Goal: Task Accomplishment & Management: Complete application form

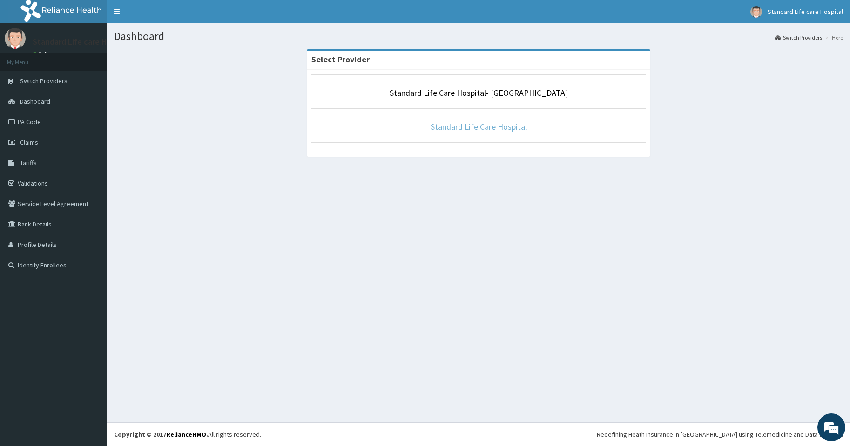
click at [487, 123] on link "Standard Life Care Hospital" at bounding box center [479, 127] width 96 height 11
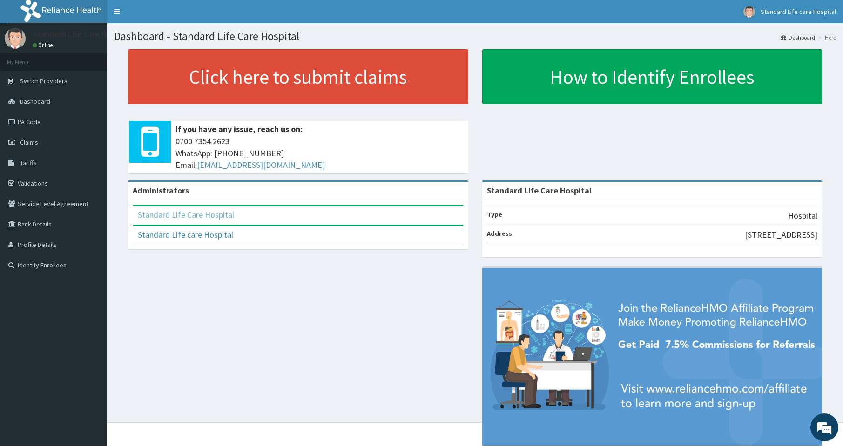
click at [192, 216] on link "Standard Life Care Hospital" at bounding box center [186, 214] width 96 height 11
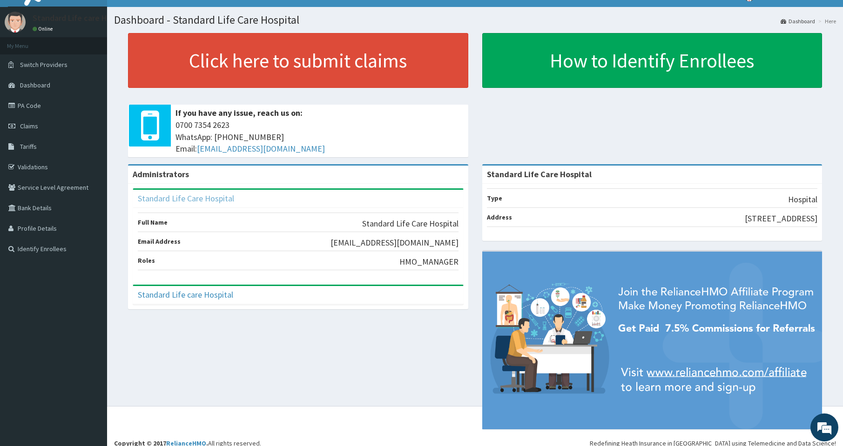
scroll to position [25, 0]
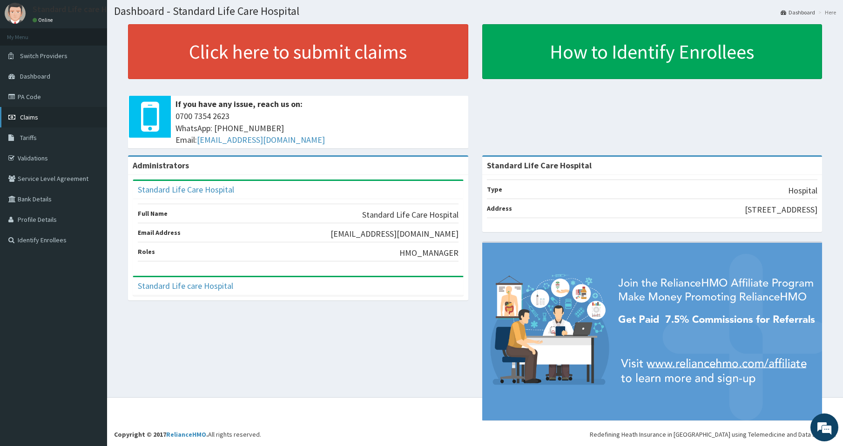
click at [47, 111] on link "Claims" at bounding box center [53, 117] width 107 height 20
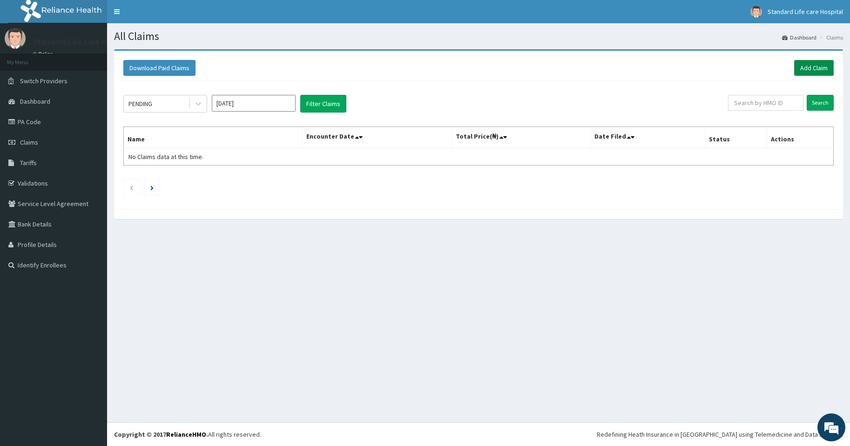
click at [813, 63] on link "Add Claim" at bounding box center [814, 68] width 40 height 16
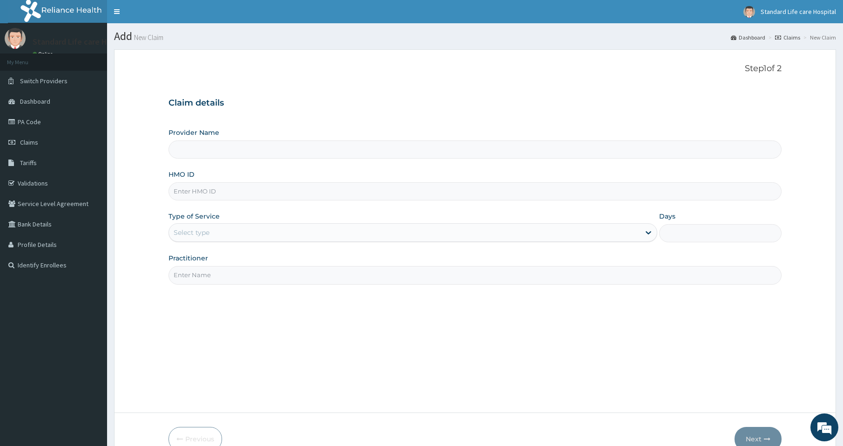
type input "Standard Life Care Hospital"
click at [187, 188] on input "HMO ID" at bounding box center [475, 191] width 613 height 18
type input "g"
type input "GMT/10090/B"
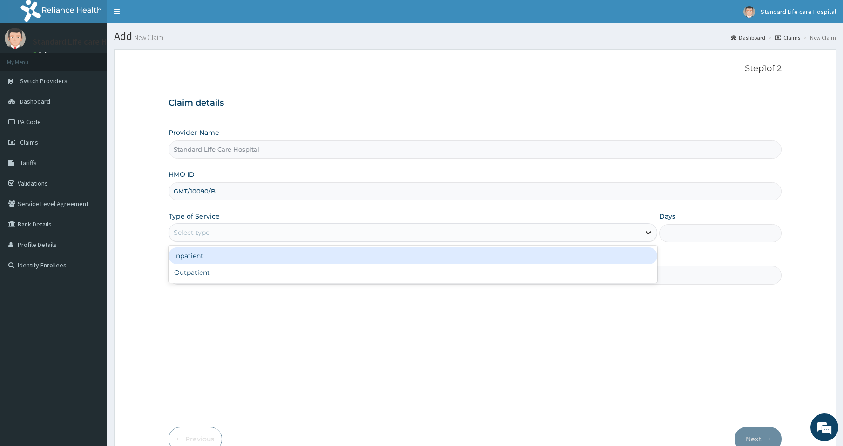
click at [645, 230] on icon at bounding box center [648, 232] width 9 height 9
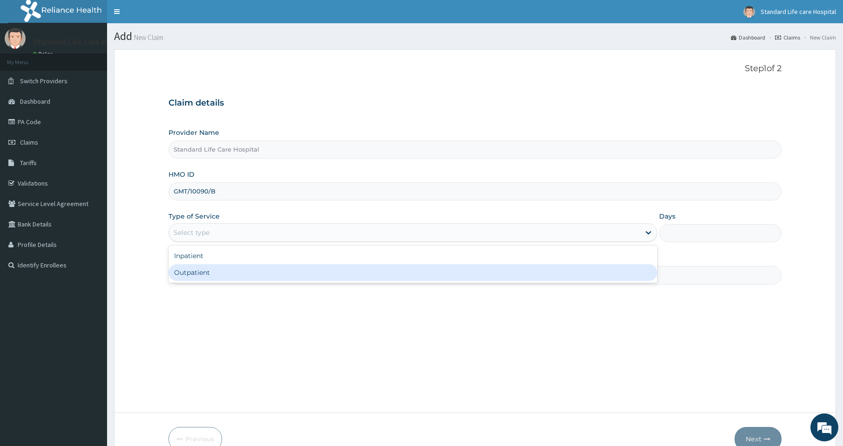
click at [401, 271] on div "Outpatient" at bounding box center [413, 272] width 489 height 17
type input "1"
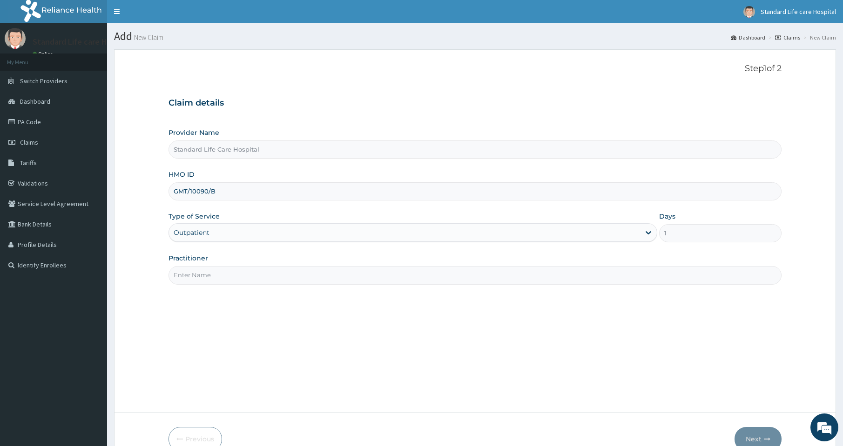
click at [209, 277] on input "Practitioner" at bounding box center [475, 275] width 613 height 18
type input "DR OAIKHENA"
click at [756, 438] on button "Next" at bounding box center [758, 439] width 47 height 24
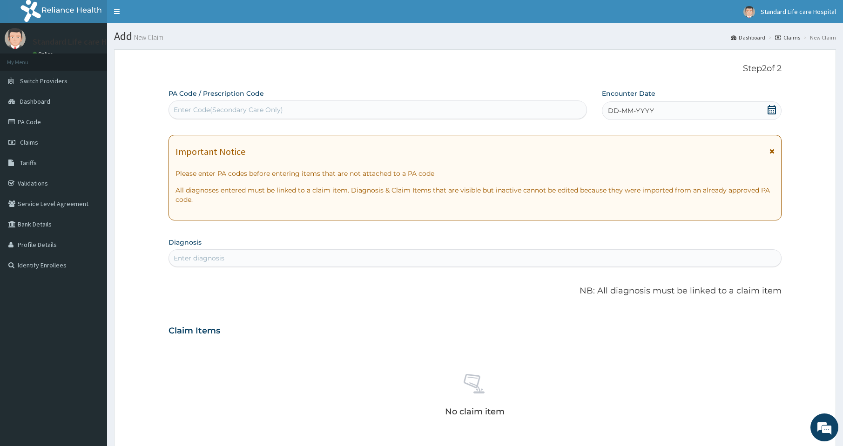
click at [772, 108] on icon at bounding box center [772, 109] width 8 height 9
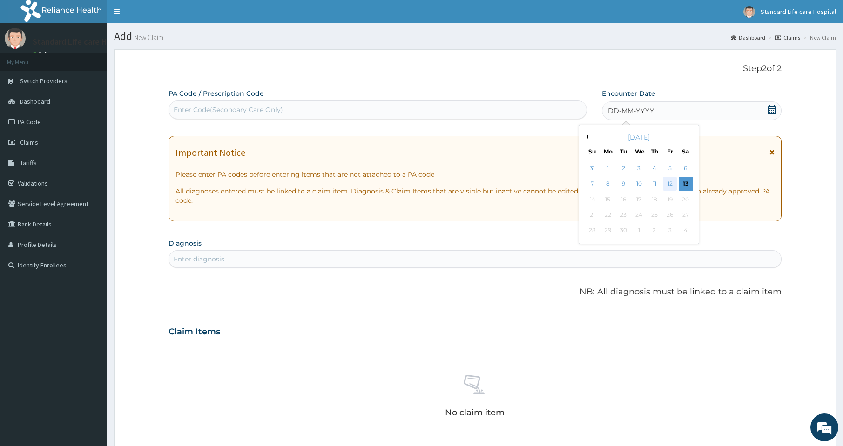
click at [669, 180] on div "12" at bounding box center [670, 184] width 14 height 14
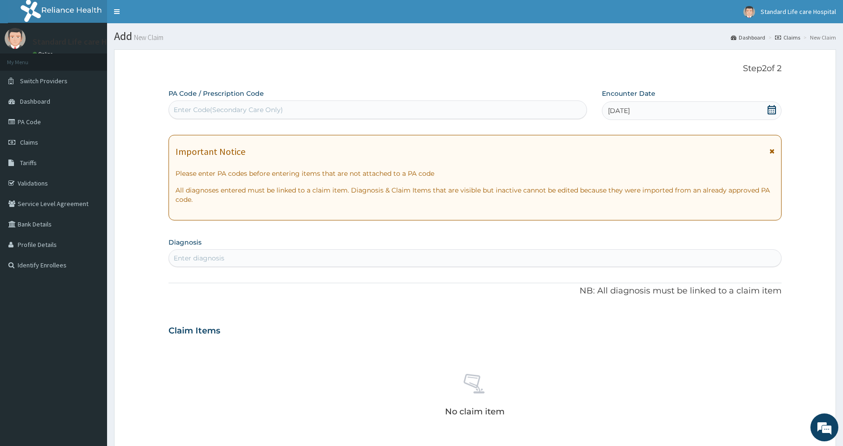
click at [203, 111] on div "Enter Code(Secondary Care Only)" at bounding box center [228, 109] width 109 height 9
click at [197, 101] on div "Enter Code(Secondary Care Only)" at bounding box center [378, 110] width 419 height 19
paste input "PA/F19B6B"
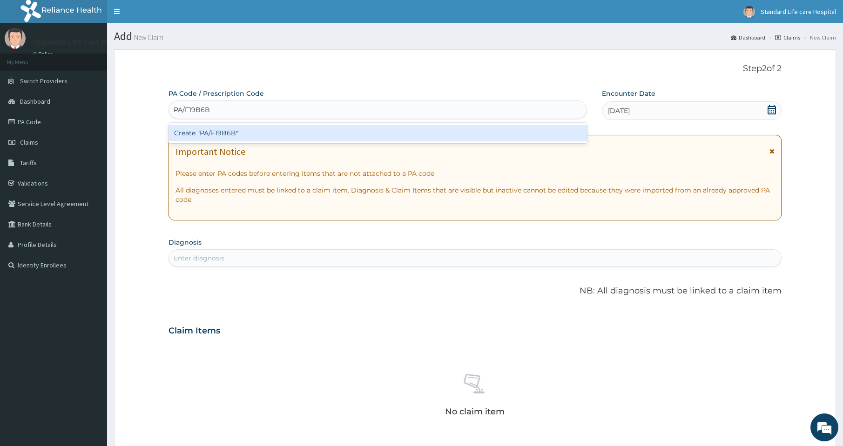
type input "PA/F19B6B"
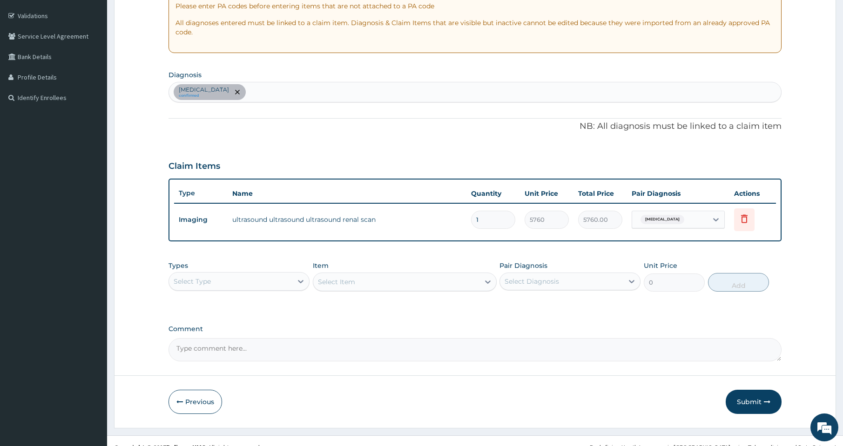
scroll to position [171, 0]
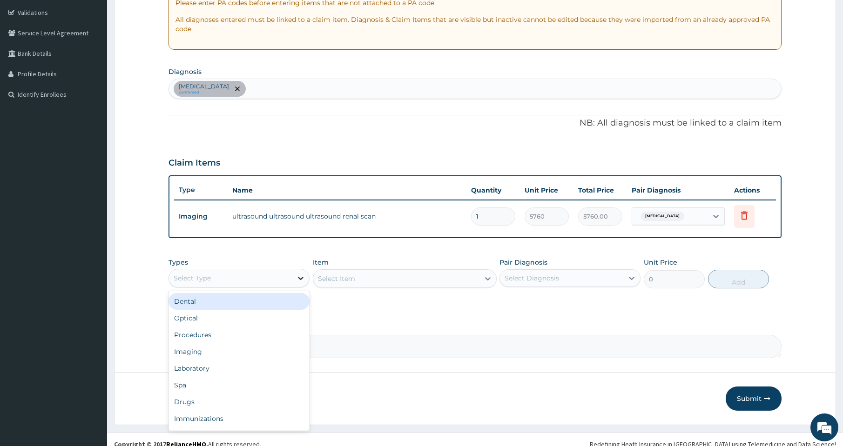
click at [300, 275] on icon at bounding box center [300, 278] width 9 height 9
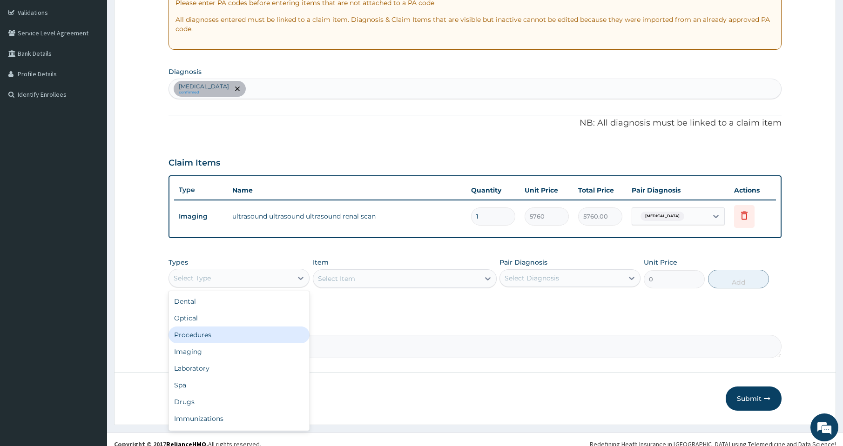
click at [181, 331] on div "Procedures" at bounding box center [239, 335] width 141 height 17
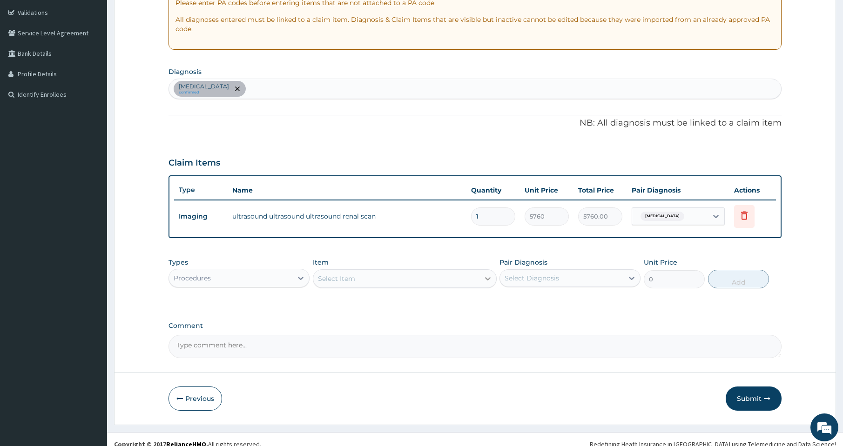
click at [486, 280] on icon at bounding box center [487, 278] width 9 height 9
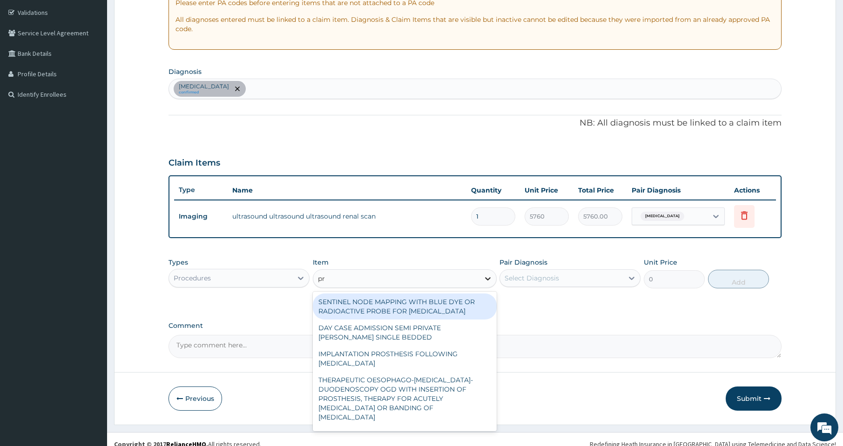
type input "pra"
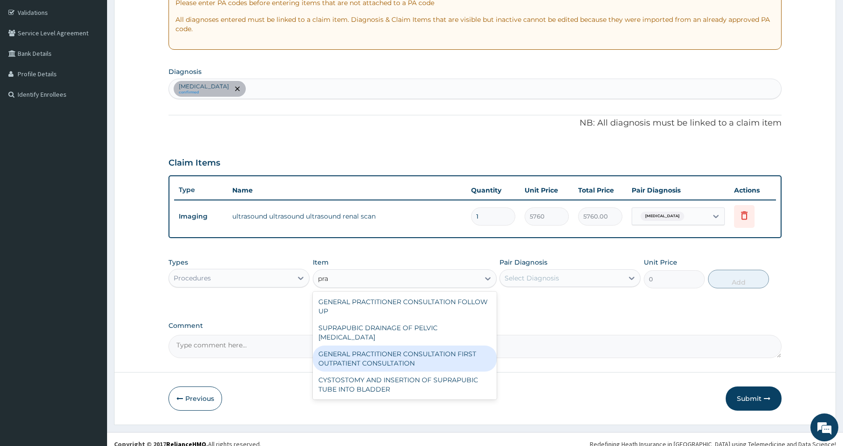
click at [379, 346] on div "GENERAL PRACTITIONER CONSULTATION FIRST OUTPATIENT CONSULTATION" at bounding box center [405, 359] width 184 height 26
type input "3000"
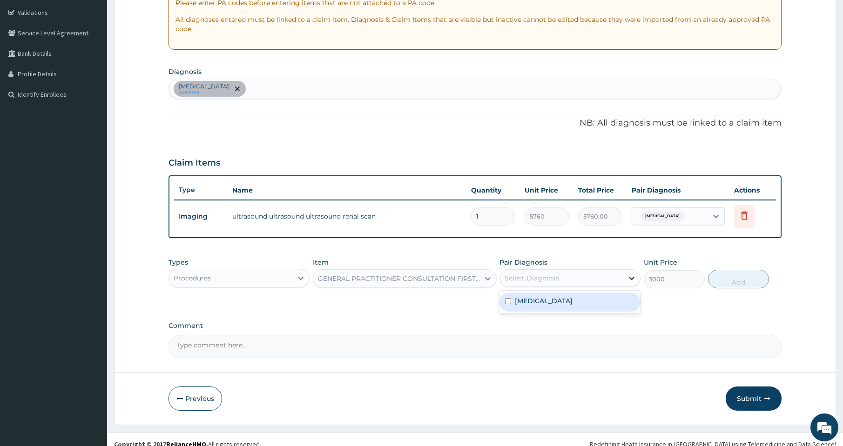
click at [631, 277] on icon at bounding box center [631, 278] width 9 height 9
click at [235, 82] on div "Renal colic confirmed" at bounding box center [475, 89] width 612 height 20
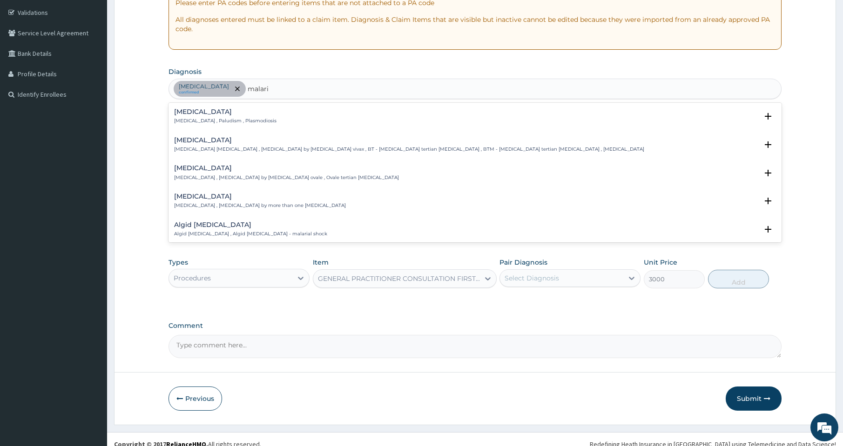
type input "malaria"
click at [189, 115] on h4 "Malaria" at bounding box center [225, 111] width 102 height 7
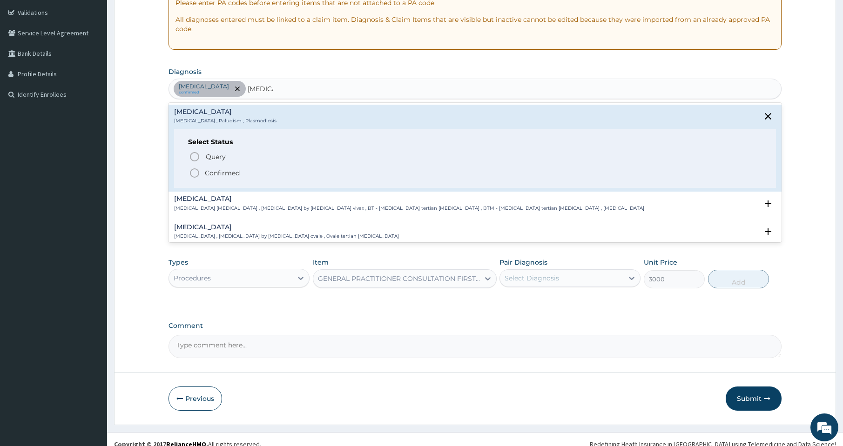
click at [197, 175] on icon "status option filled" at bounding box center [194, 173] width 11 height 11
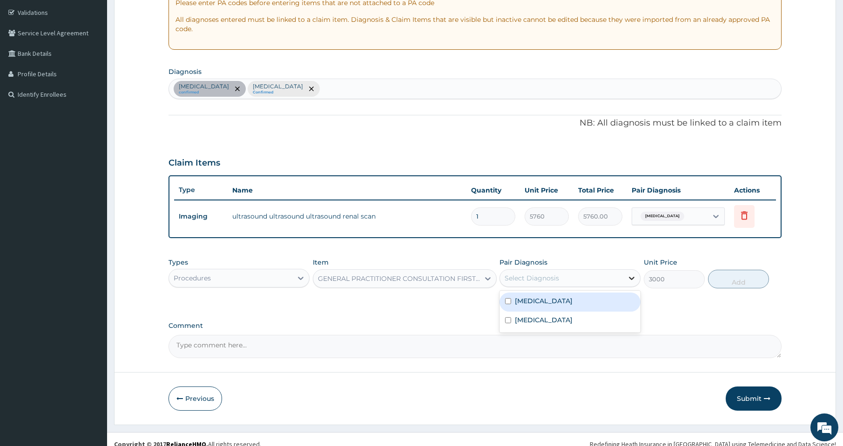
click at [630, 277] on icon at bounding box center [631, 278] width 9 height 9
click at [568, 314] on div "Malaria" at bounding box center [570, 321] width 141 height 19
checkbox input "true"
click at [725, 279] on button "Add" at bounding box center [738, 279] width 61 height 19
type input "0"
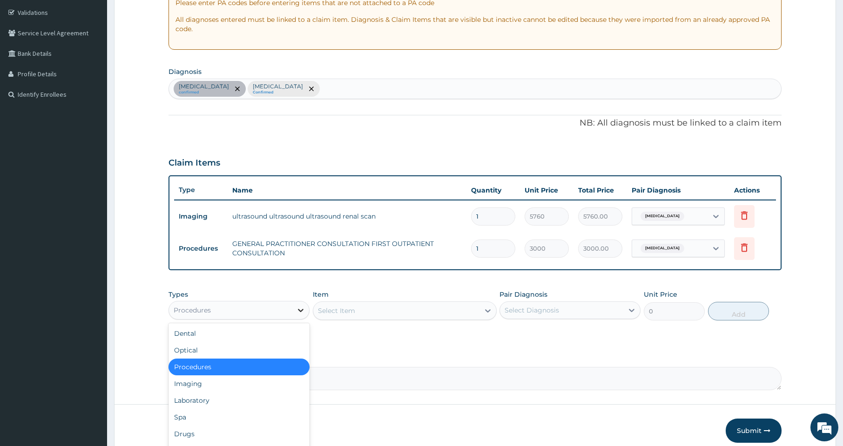
click at [304, 311] on icon at bounding box center [300, 310] width 9 height 9
click at [198, 398] on div "Laboratory" at bounding box center [239, 400] width 141 height 17
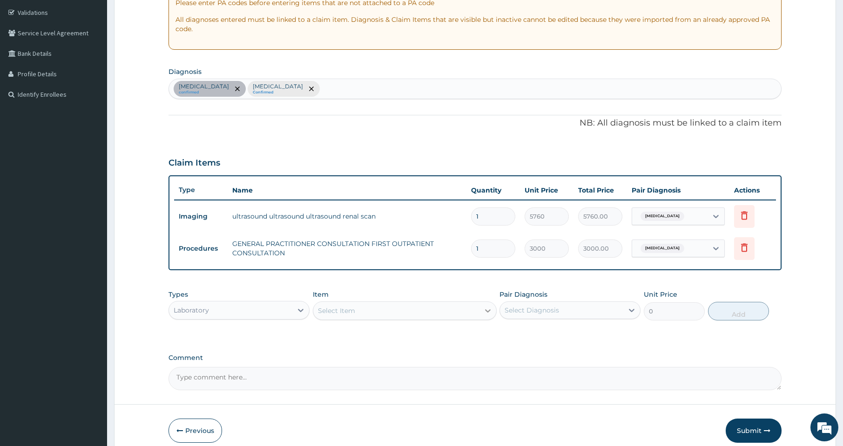
click at [488, 312] on icon at bounding box center [488, 311] width 6 height 3
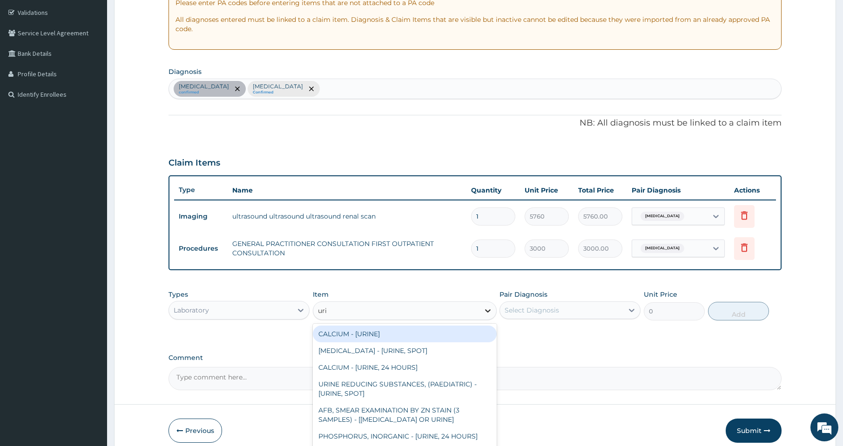
type input "uric"
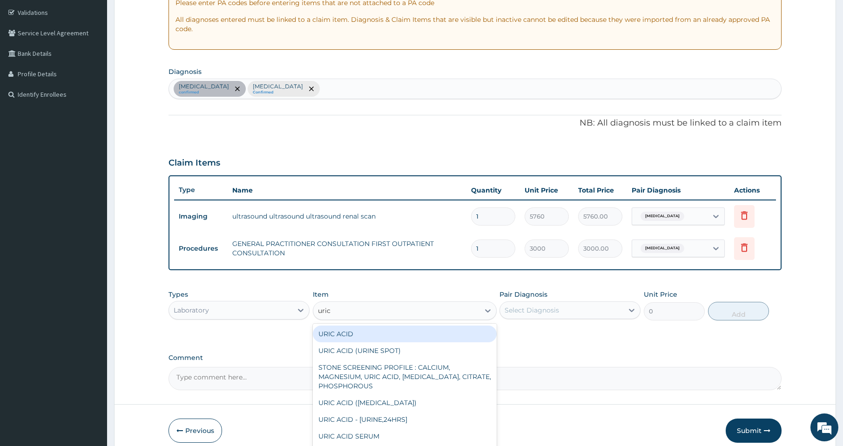
click at [358, 339] on div "URIC ACID" at bounding box center [405, 334] width 184 height 17
type input "1000"
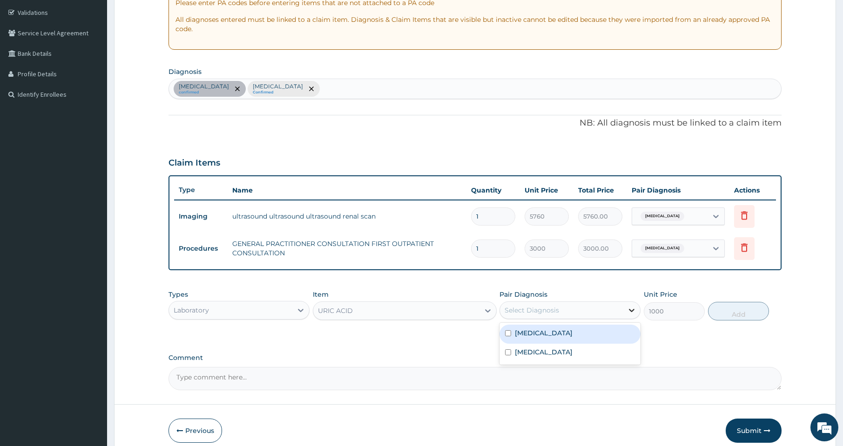
click at [633, 311] on icon at bounding box center [632, 310] width 6 height 3
click at [565, 326] on div "Renal colic" at bounding box center [570, 334] width 141 height 19
checkbox input "true"
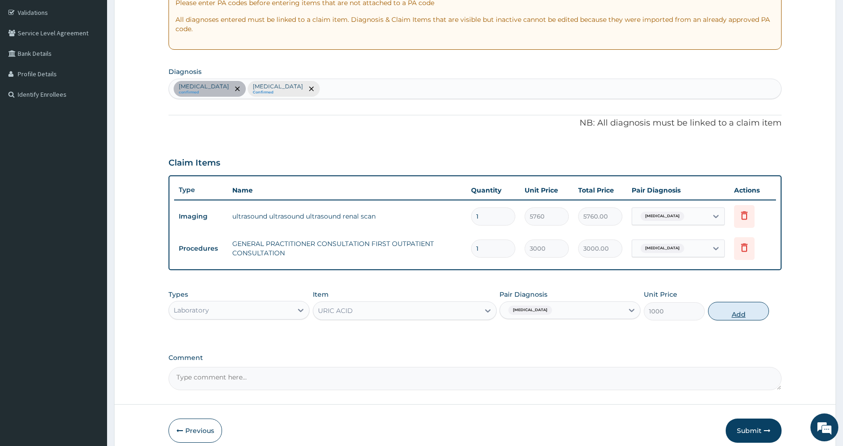
click at [743, 312] on button "Add" at bounding box center [738, 311] width 61 height 19
type input "0"
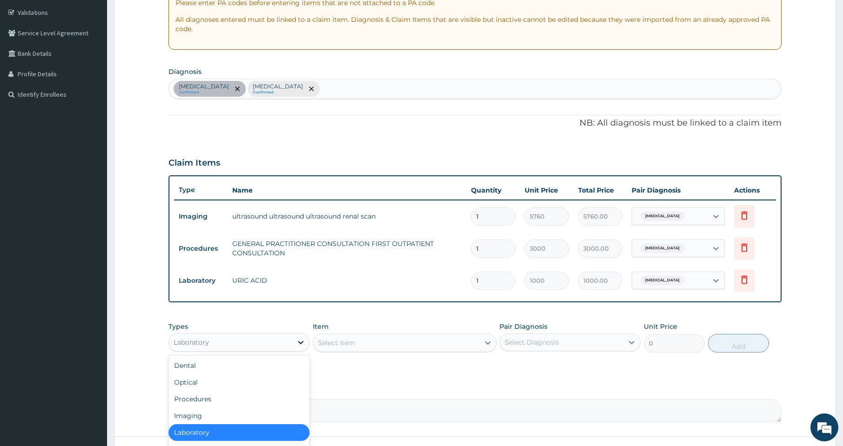
click at [302, 342] on icon at bounding box center [300, 342] width 9 height 9
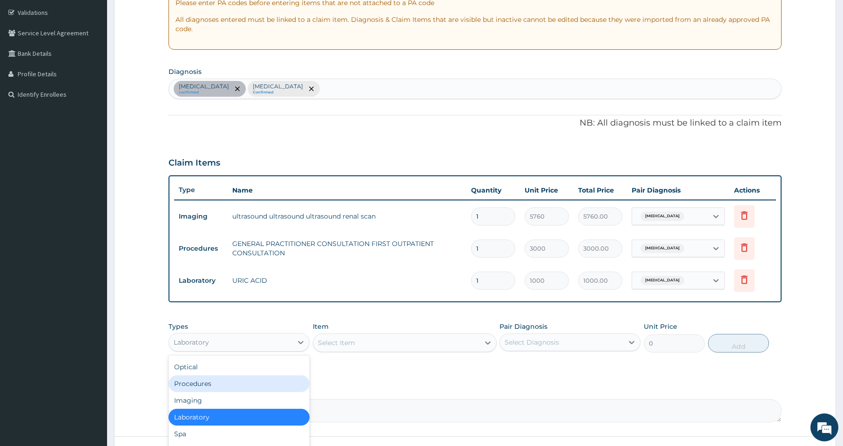
scroll to position [32, 0]
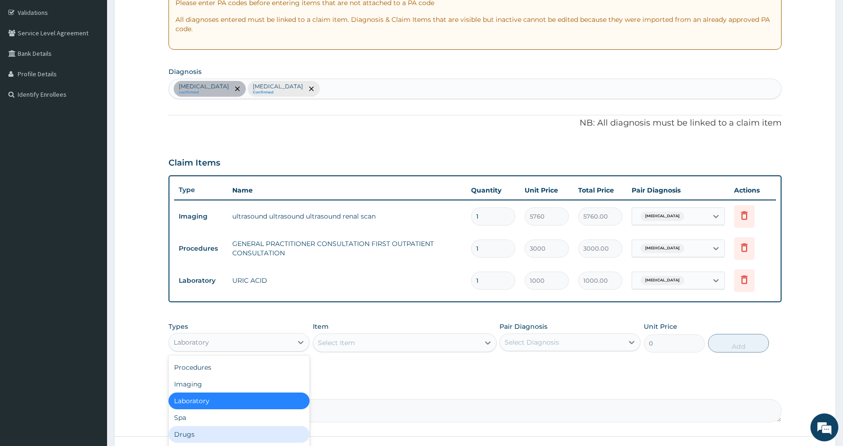
click at [196, 436] on div "Drugs" at bounding box center [239, 434] width 141 height 17
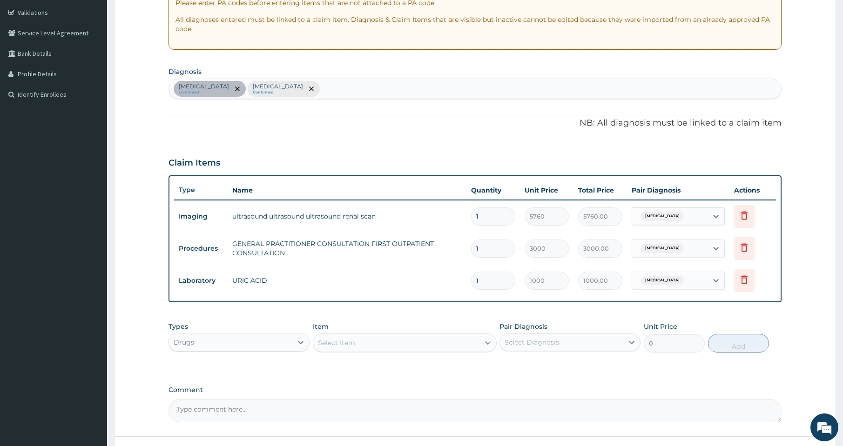
click at [490, 343] on icon at bounding box center [487, 342] width 9 height 9
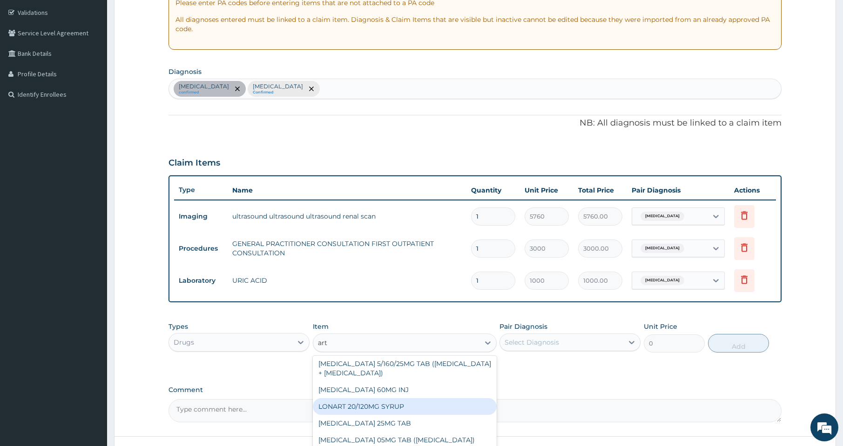
scroll to position [171, 0]
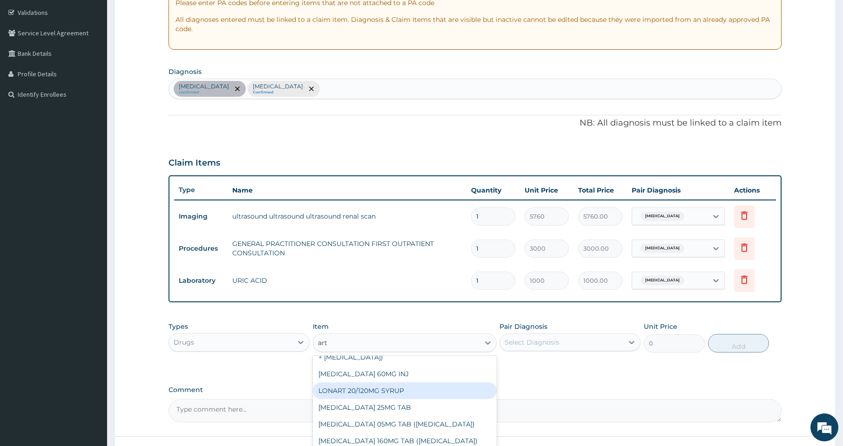
type input "arte"
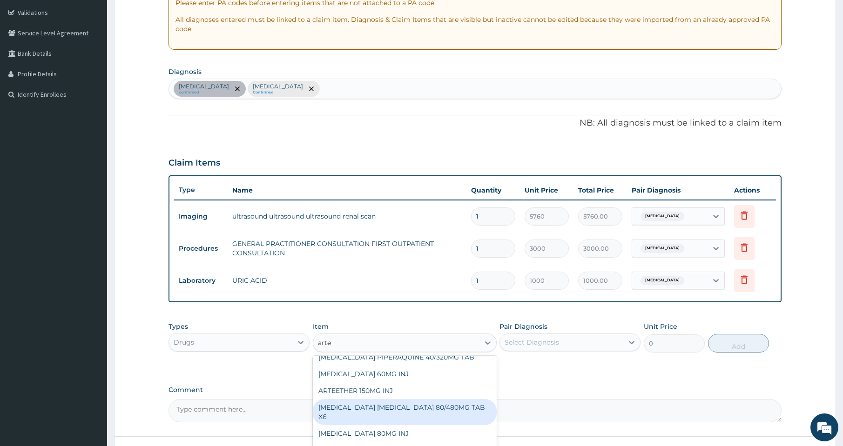
click at [334, 418] on div "ARTEMETHER LUMEFANTRINE 80/480MG TAB X6" at bounding box center [405, 412] width 184 height 26
type input "262.5"
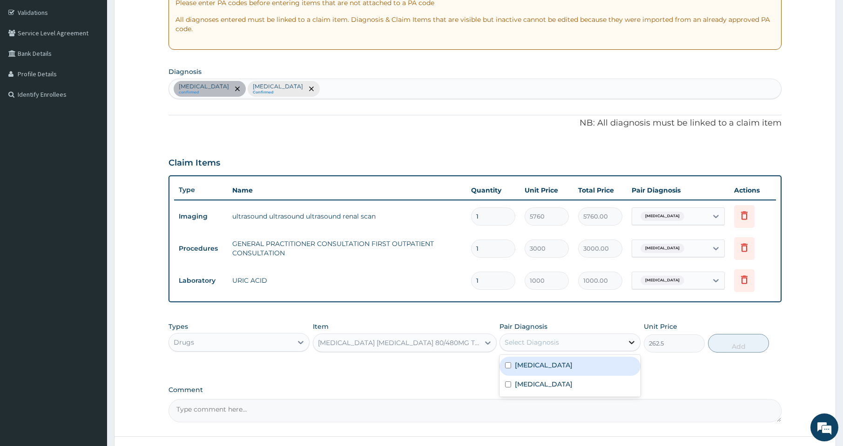
click at [631, 341] on icon at bounding box center [631, 342] width 9 height 9
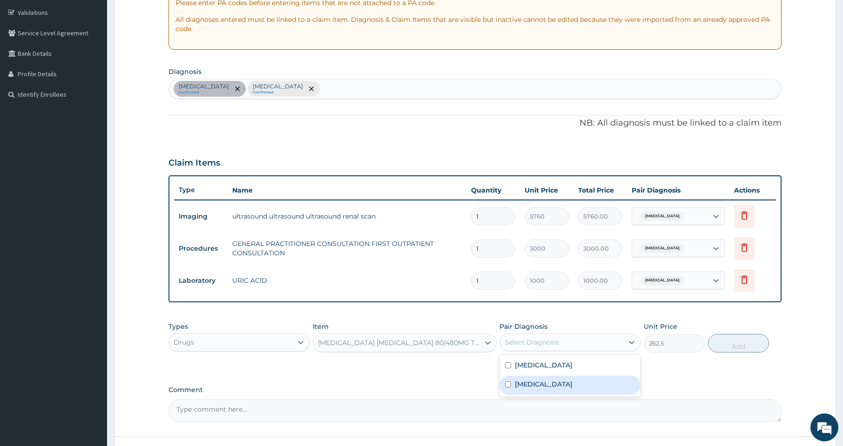
click at [588, 387] on div "Malaria" at bounding box center [570, 385] width 141 height 19
checkbox input "true"
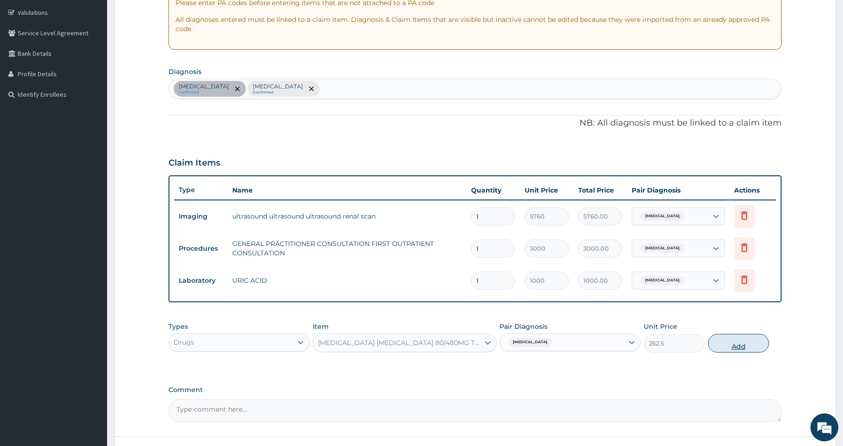
click at [739, 338] on button "Add" at bounding box center [738, 343] width 61 height 19
type input "0"
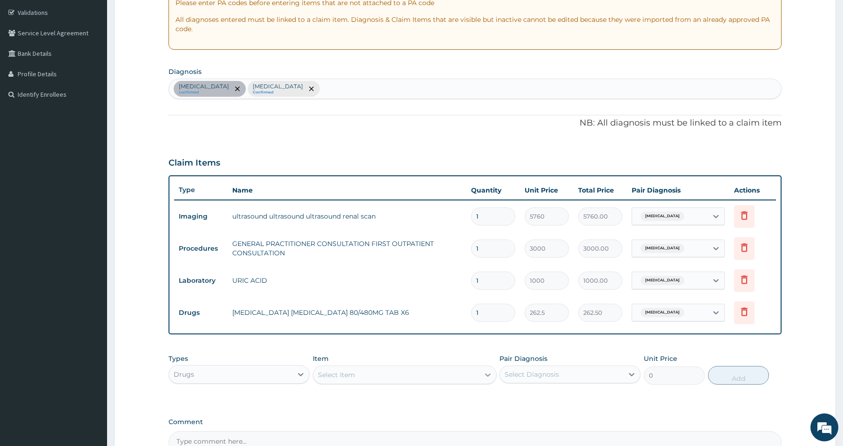
click at [488, 377] on icon at bounding box center [487, 375] width 9 height 9
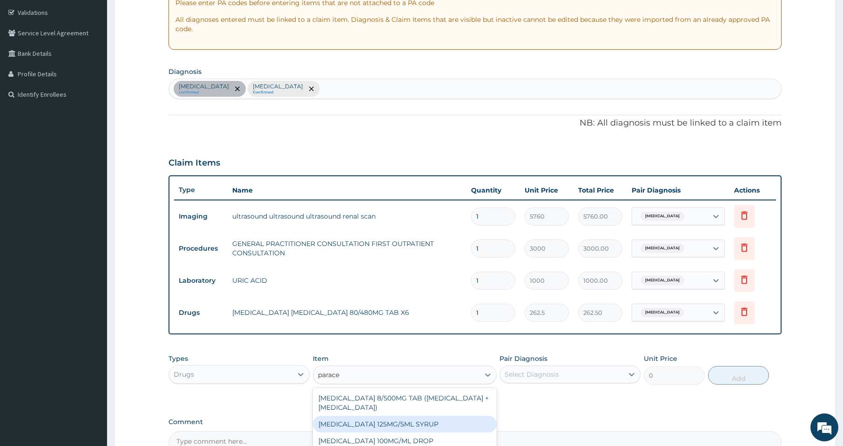
scroll to position [7, 0]
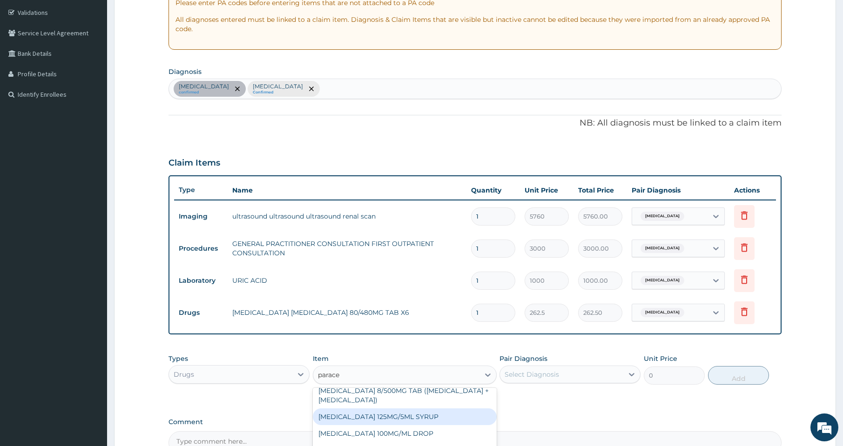
type input "parac"
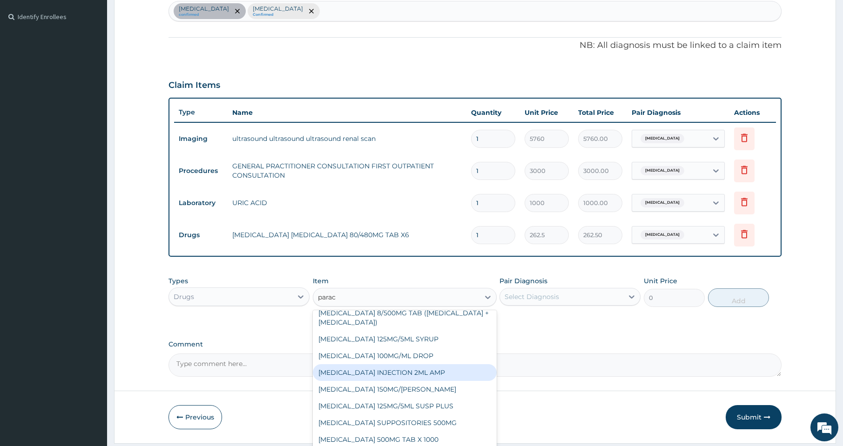
scroll to position [264, 0]
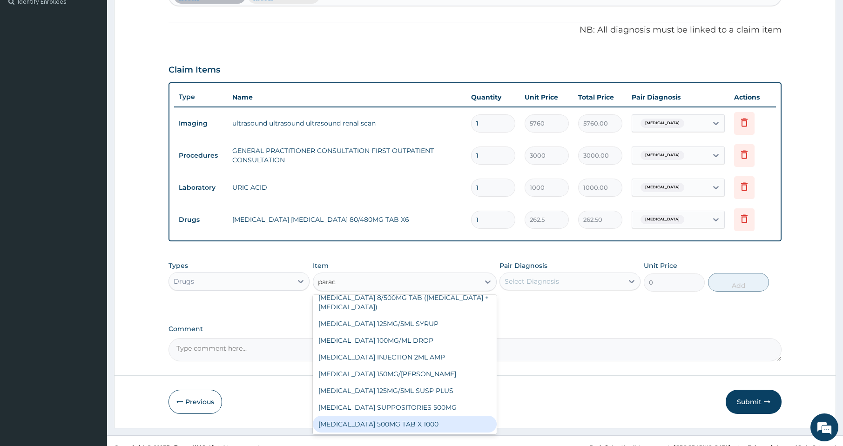
click at [370, 426] on div "PARACETAMOL 500MG TAB X 1000" at bounding box center [405, 424] width 184 height 17
type input "11.03"
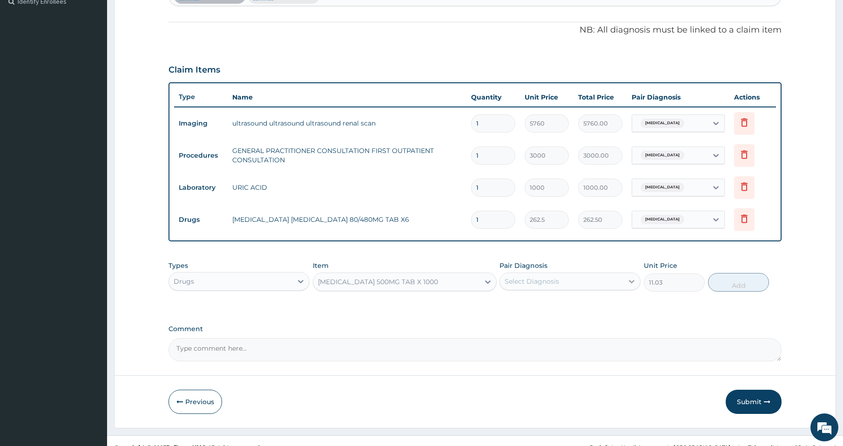
click at [635, 282] on icon at bounding box center [631, 281] width 9 height 9
click at [622, 325] on div "Malaria" at bounding box center [570, 324] width 141 height 19
checkbox input "true"
click at [736, 283] on button "Add" at bounding box center [738, 282] width 61 height 19
type input "0"
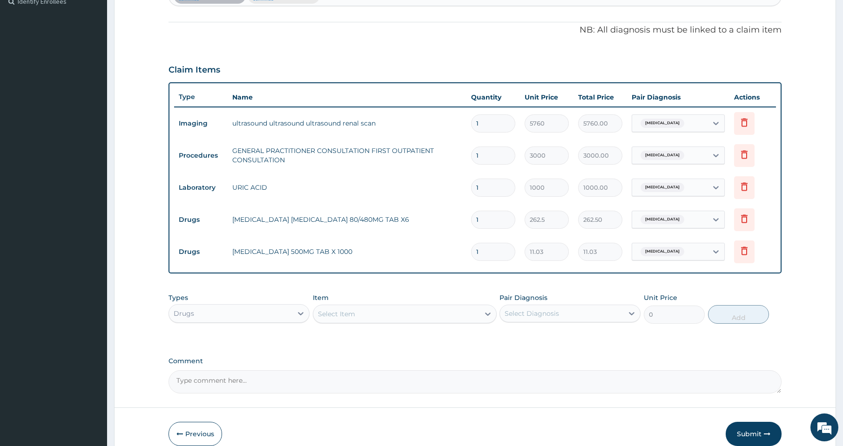
type input "18"
type input "198.54"
type input "18"
click at [482, 222] on input "1" at bounding box center [493, 220] width 44 height 18
type input "0.00"
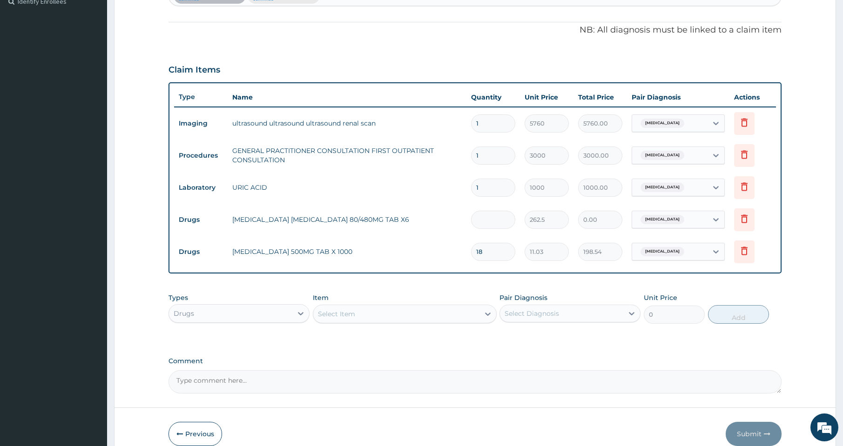
type input "6"
type input "1575.00"
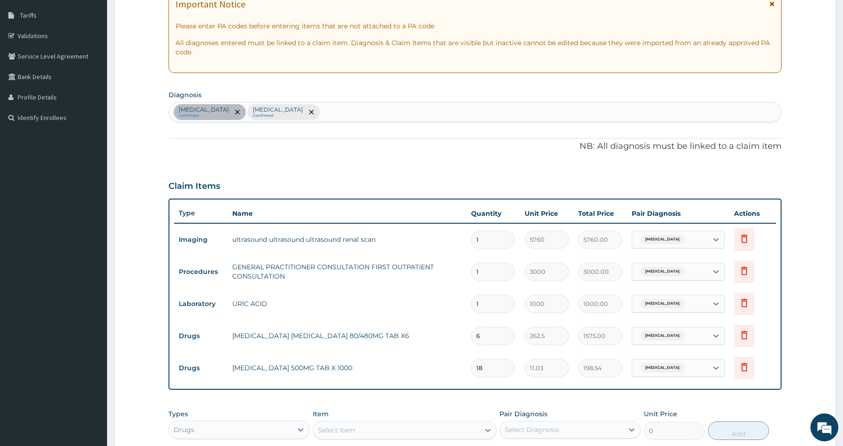
scroll to position [140, 0]
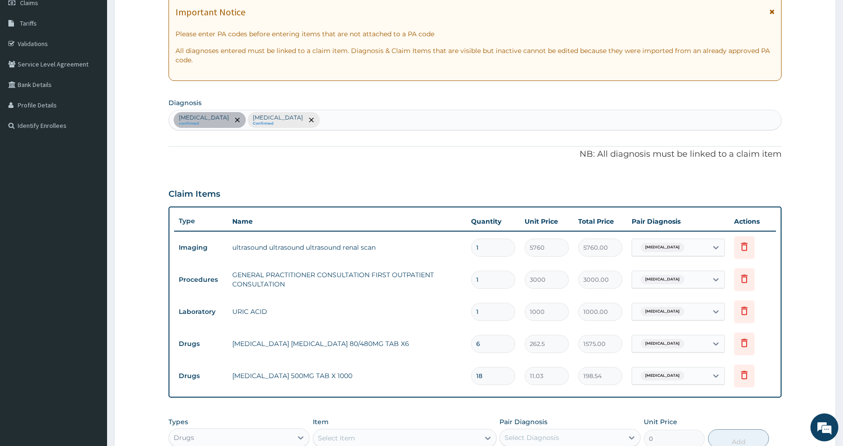
type input "6"
click at [293, 118] on div "Renal colic confirmed Malaria Confirmed" at bounding box center [475, 120] width 612 height 20
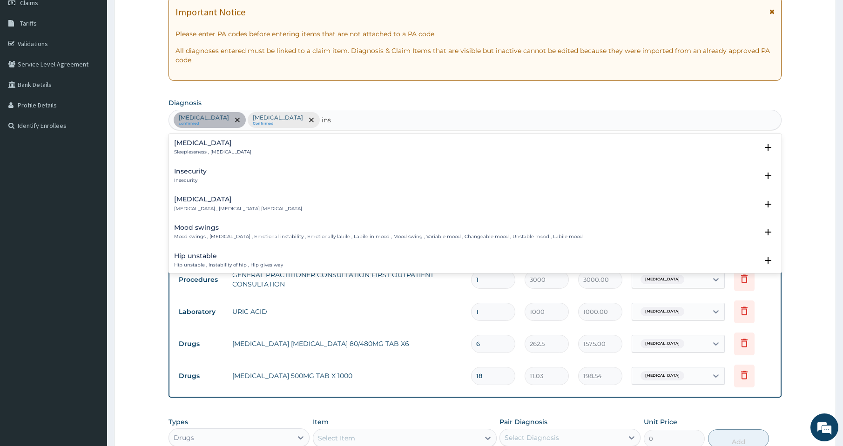
type input "inso"
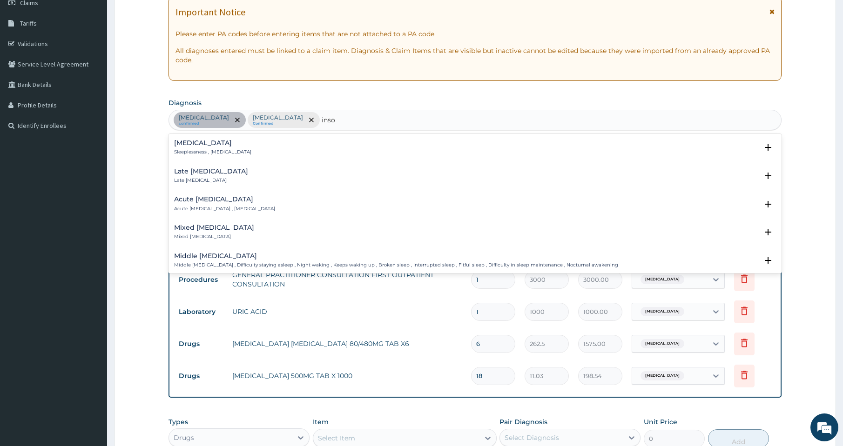
click at [187, 140] on h4 "Insomnia" at bounding box center [212, 143] width 77 height 7
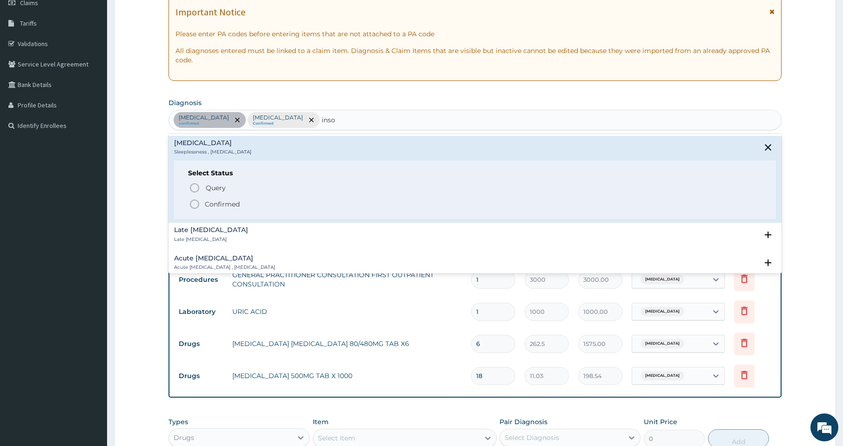
click at [198, 207] on circle "status option filled" at bounding box center [194, 204] width 8 height 8
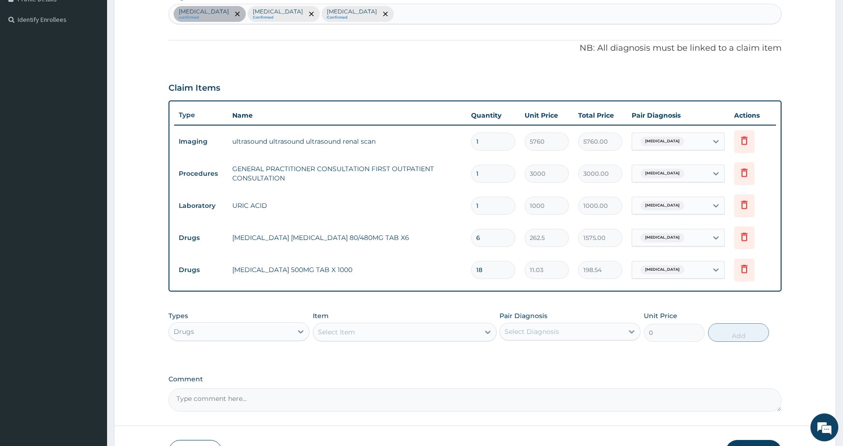
scroll to position [248, 0]
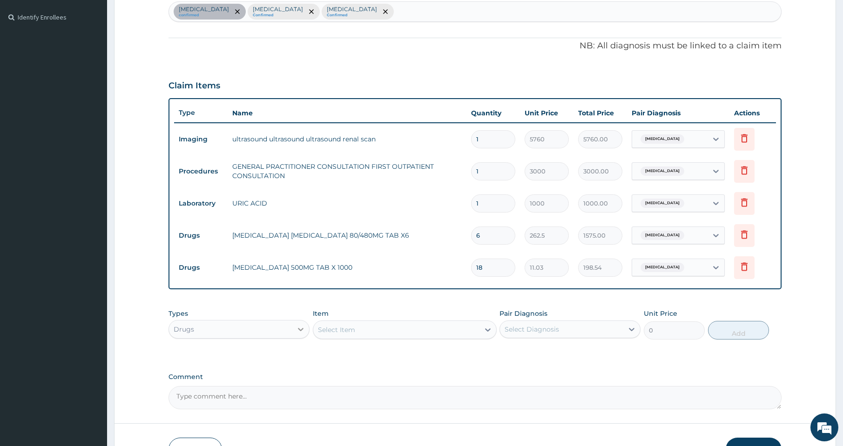
click at [299, 331] on icon at bounding box center [300, 329] width 9 height 9
click at [487, 331] on icon at bounding box center [488, 330] width 6 height 3
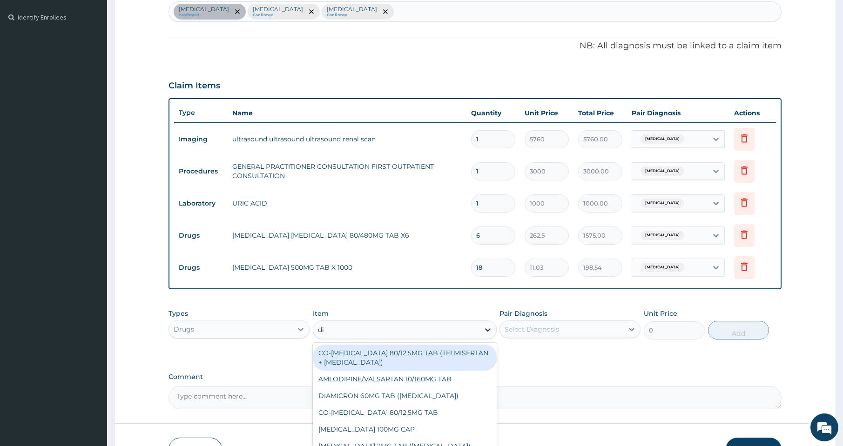
type input "dia"
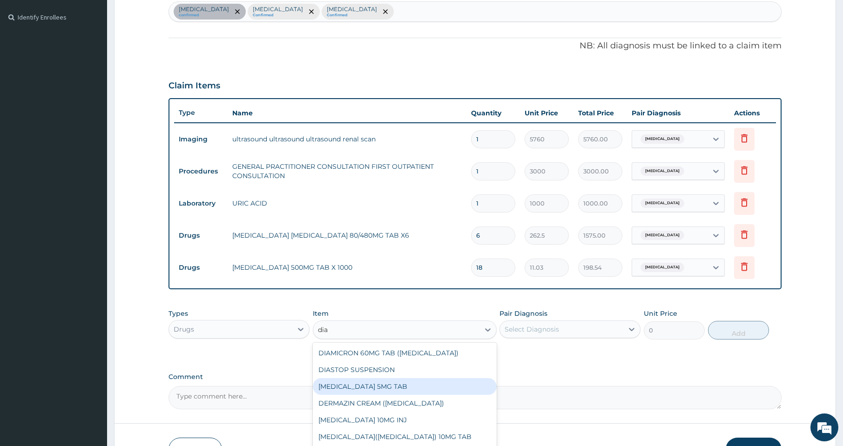
click at [388, 381] on div "DIAZEPAM 5MG TAB" at bounding box center [405, 386] width 184 height 17
type input "52.5"
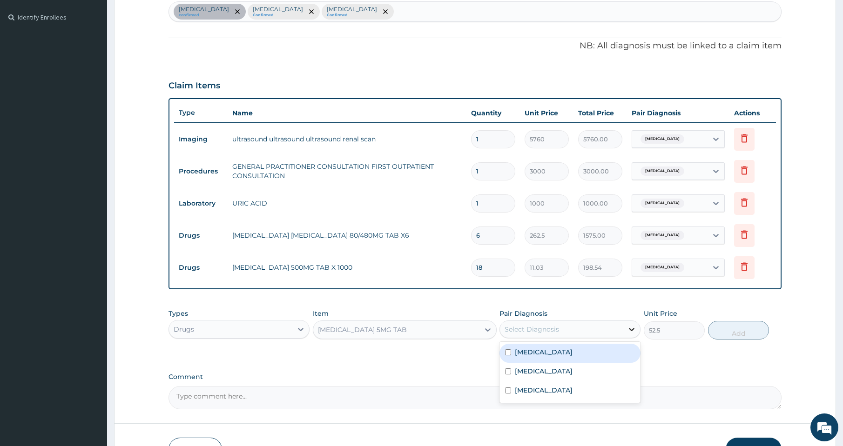
click at [633, 324] on div at bounding box center [631, 329] width 17 height 17
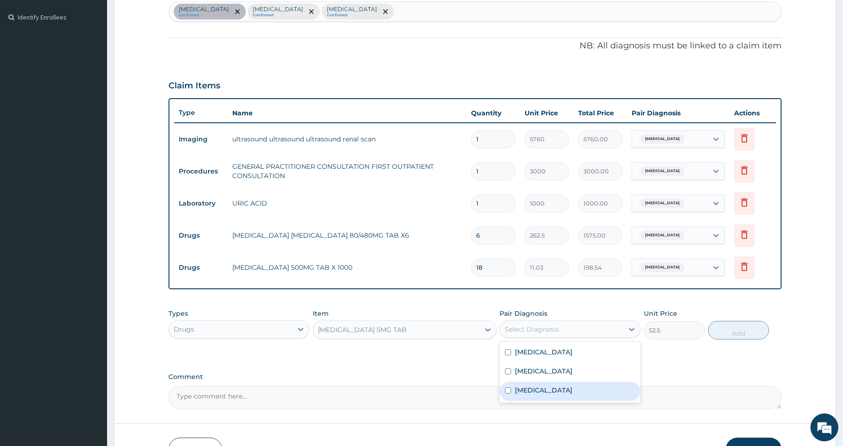
click at [592, 392] on div "Insomnia" at bounding box center [570, 391] width 141 height 19
checkbox input "true"
click at [730, 331] on button "Add" at bounding box center [738, 330] width 61 height 19
type input "0"
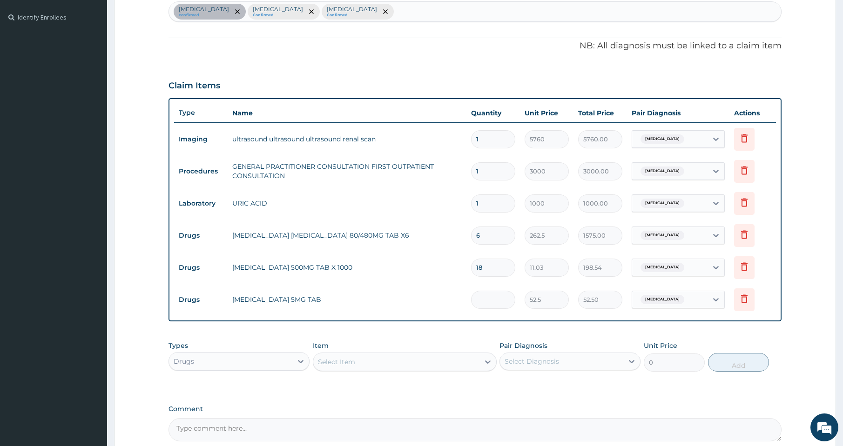
type input "0.00"
type input "2"
type input "105.00"
type input "2"
click at [486, 358] on icon at bounding box center [487, 362] width 9 height 9
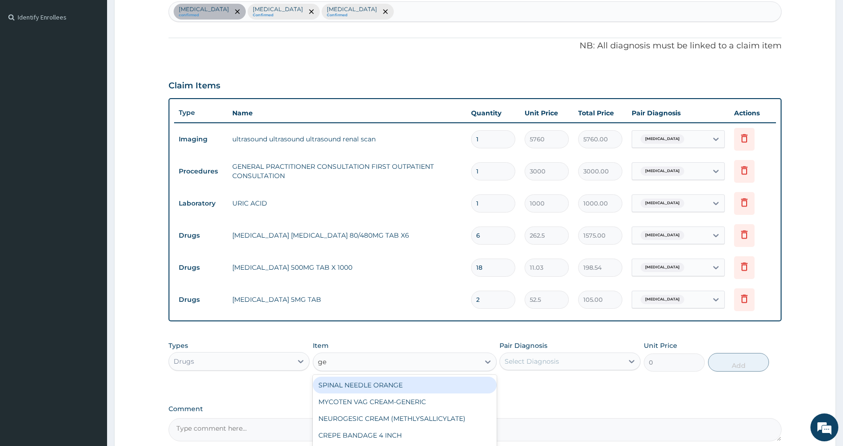
type input "ges"
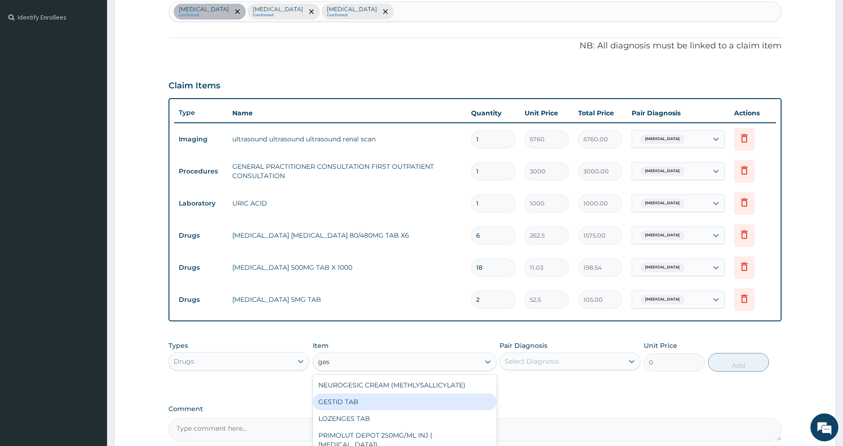
click at [361, 405] on div "GESTID TAB" at bounding box center [405, 402] width 184 height 17
type input "84"
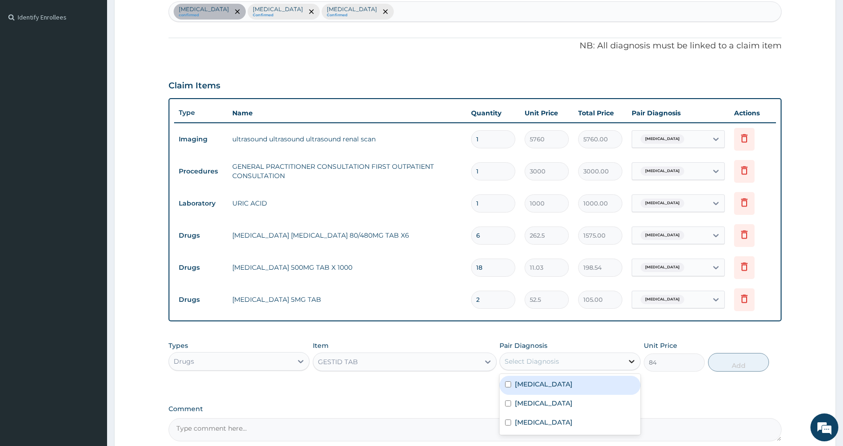
click at [632, 359] on icon at bounding box center [631, 361] width 9 height 9
drag, startPoint x: 560, startPoint y: 381, endPoint x: 566, endPoint y: 381, distance: 6.5
click at [565, 381] on div "Renal colic" at bounding box center [570, 385] width 141 height 19
checkbox input "true"
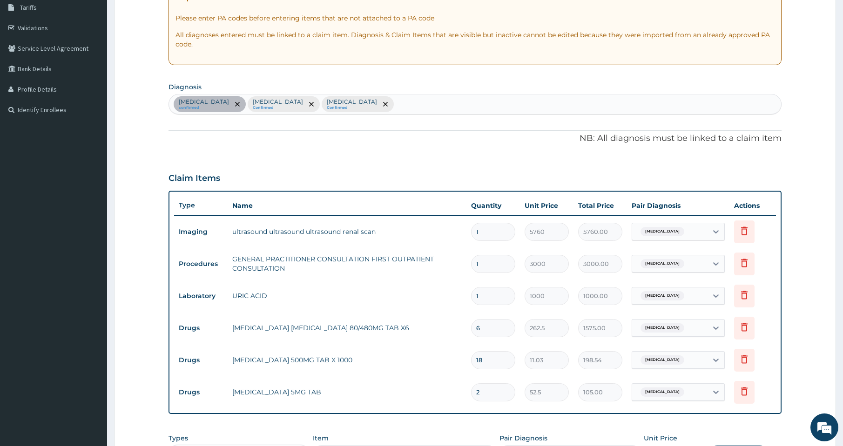
scroll to position [155, 0]
click at [331, 108] on div "Renal colic confirmed Malaria Confirmed Insomnia Confirmed" at bounding box center [475, 105] width 612 height 20
type input "pep"
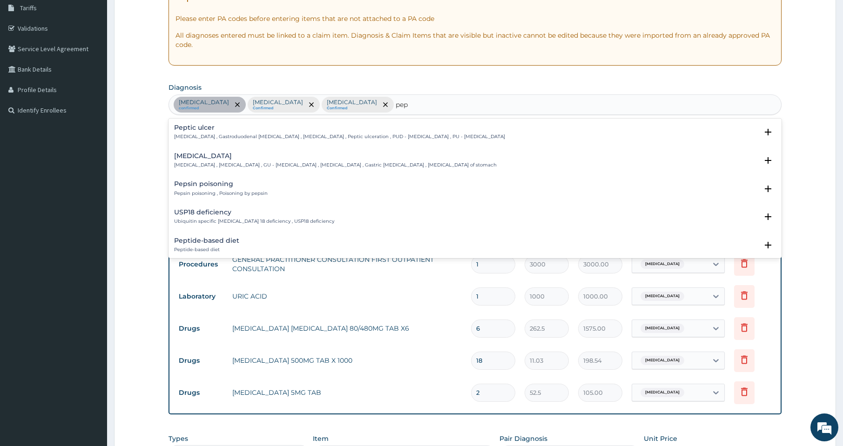
click at [239, 131] on h4 "Peptic ulcer" at bounding box center [339, 127] width 331 height 7
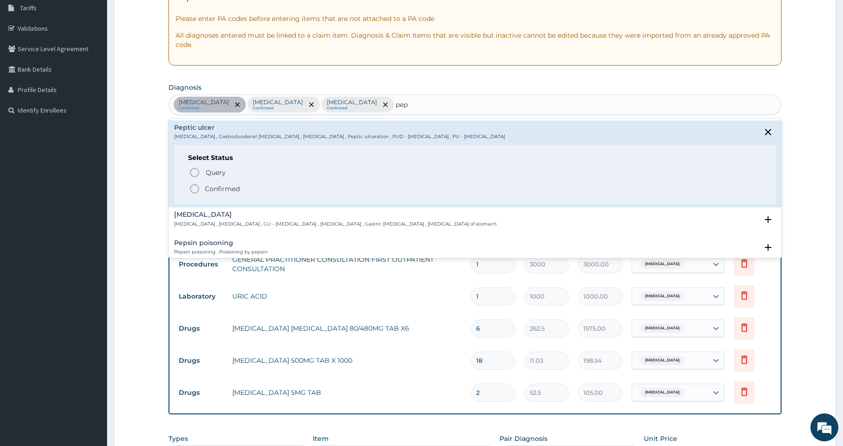
click at [196, 191] on icon "status option filled" at bounding box center [194, 188] width 11 height 11
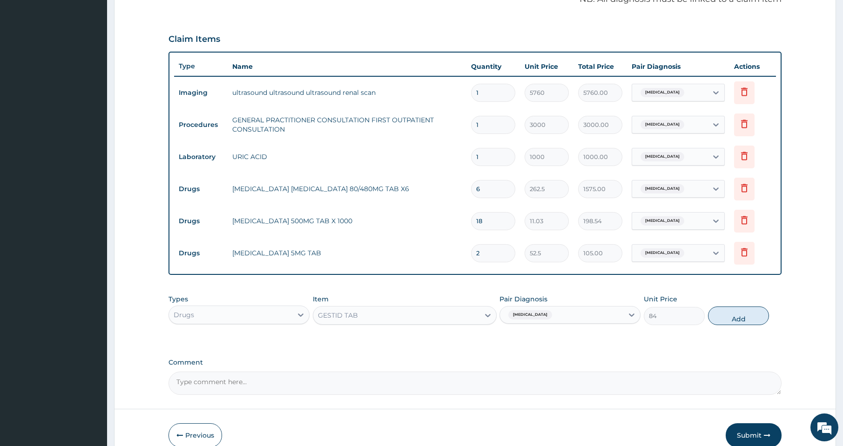
scroll to position [311, 0]
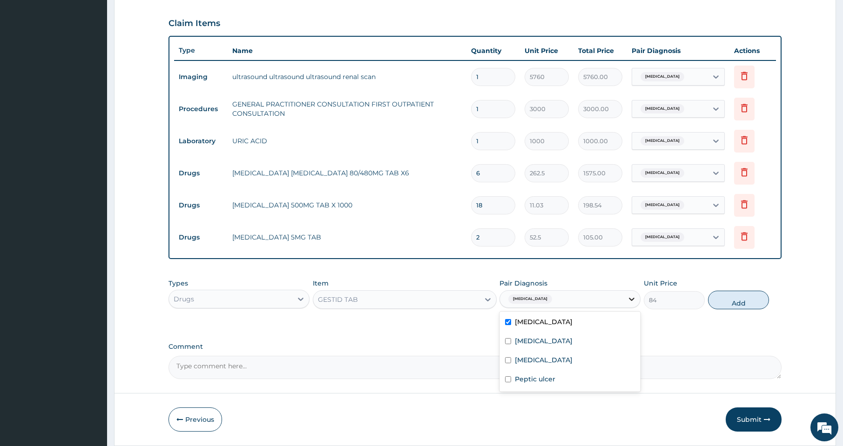
click at [633, 298] on icon at bounding box center [631, 299] width 9 height 9
drag, startPoint x: 529, startPoint y: 381, endPoint x: 533, endPoint y: 379, distance: 5.0
click at [531, 380] on label "Peptic ulcer" at bounding box center [535, 379] width 41 height 9
checkbox input "true"
click at [533, 296] on span "Renal colic" at bounding box center [530, 299] width 44 height 9
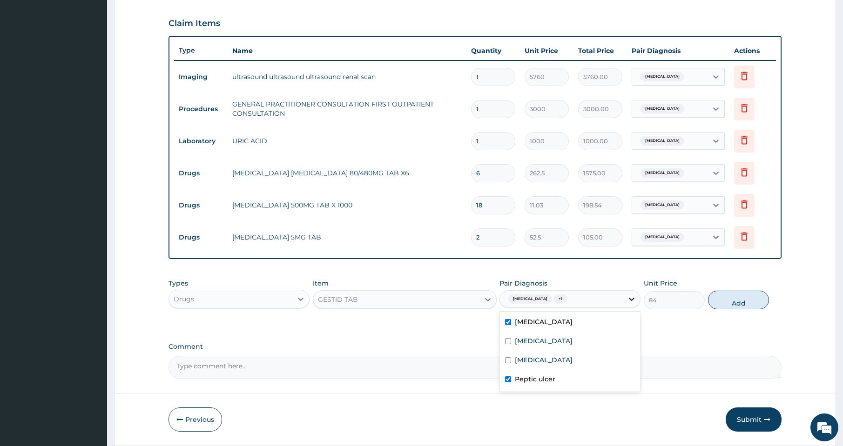
click at [633, 299] on icon at bounding box center [632, 299] width 6 height 3
click at [527, 319] on label "Renal colic" at bounding box center [544, 321] width 58 height 9
checkbox input "false"
click at [720, 302] on button "Add" at bounding box center [738, 300] width 61 height 19
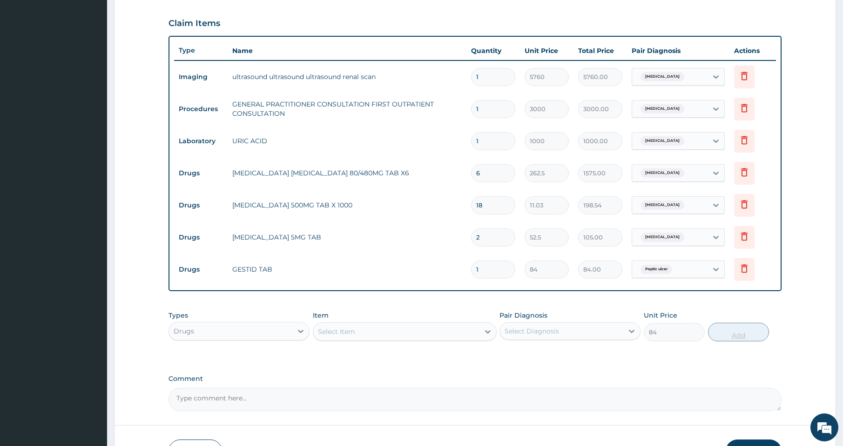
type input "0"
type input "0.00"
type input "2"
type input "168.00"
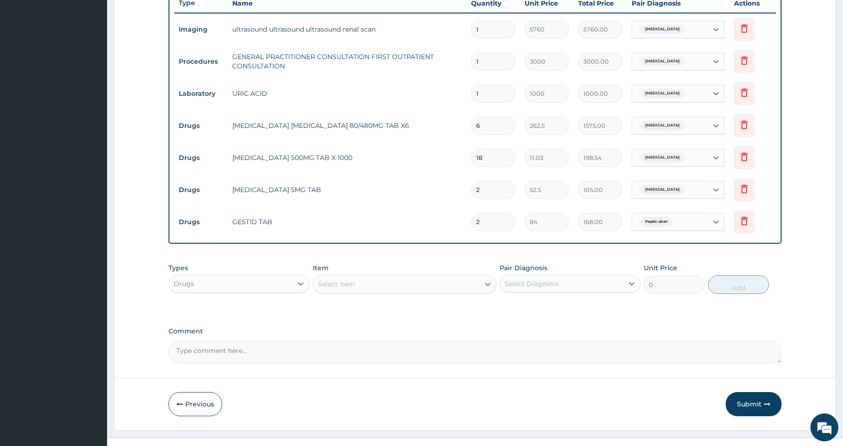
scroll to position [372, 0]
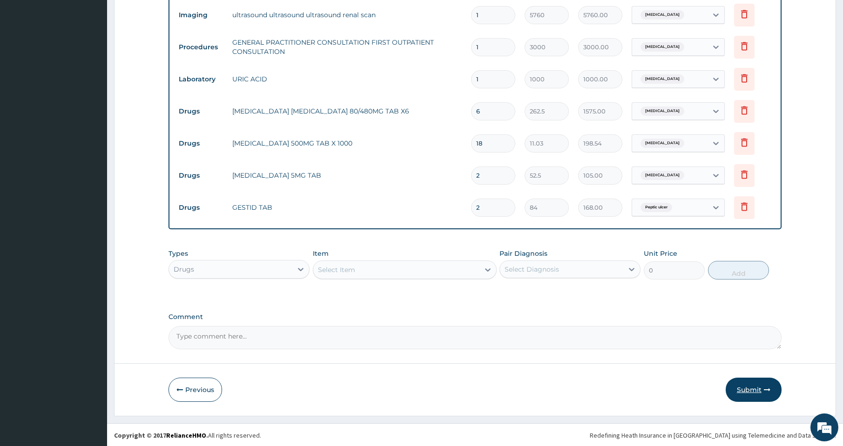
type input "2"
click at [735, 398] on button "Submit" at bounding box center [754, 390] width 56 height 24
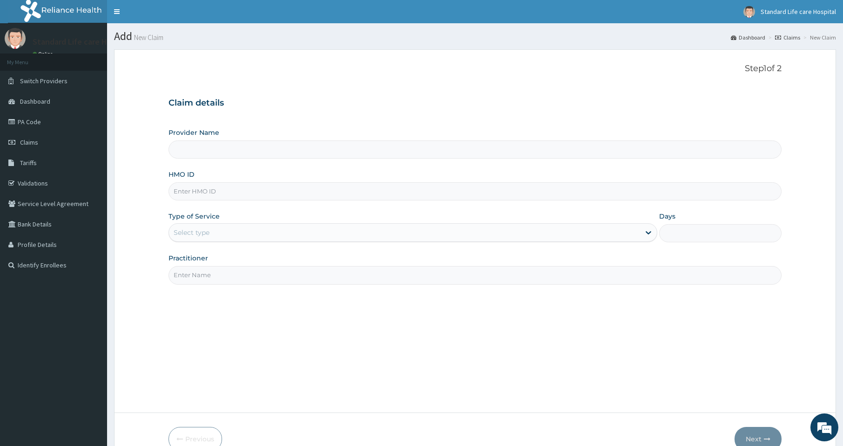
type input "Standard Life Care Hospital"
click at [51, 125] on link "PA Code" at bounding box center [53, 122] width 107 height 20
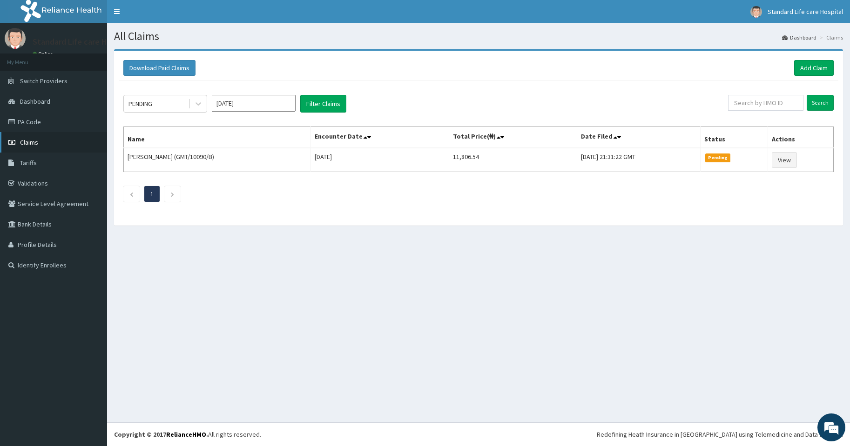
click at [29, 144] on span "Claims" at bounding box center [29, 142] width 18 height 8
click at [816, 66] on link "Add Claim" at bounding box center [814, 68] width 40 height 16
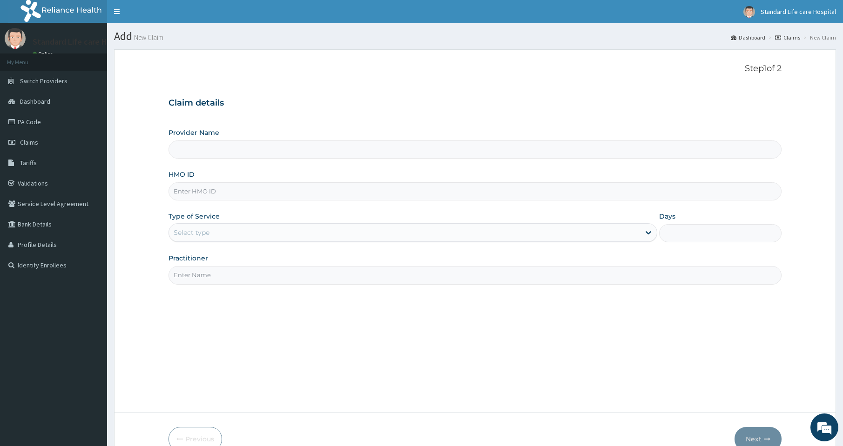
type input "Standard Life Care Hospital"
click at [195, 193] on input "HMO ID" at bounding box center [475, 191] width 613 height 18
type input "ADH/10058/A"
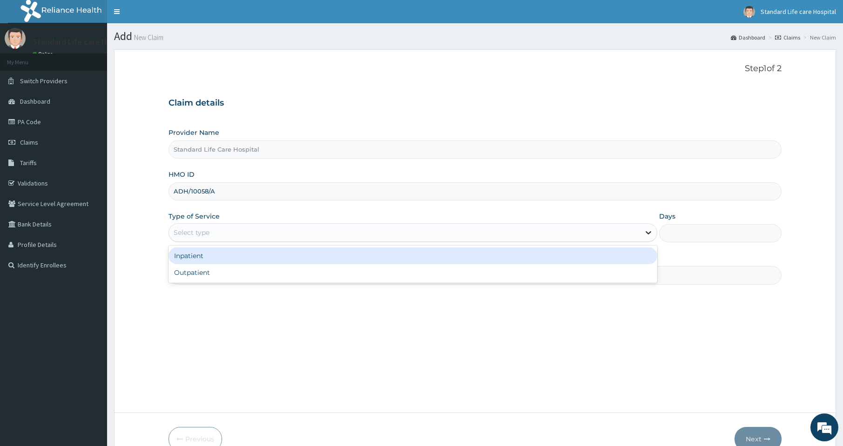
click at [650, 237] on icon at bounding box center [648, 232] width 9 height 9
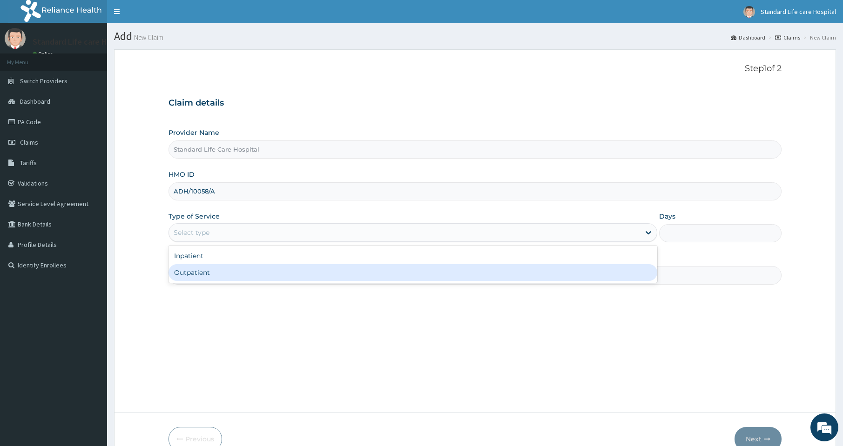
drag, startPoint x: 564, startPoint y: 278, endPoint x: 571, endPoint y: 276, distance: 7.4
click at [570, 277] on div "Outpatient" at bounding box center [413, 272] width 489 height 17
type input "1"
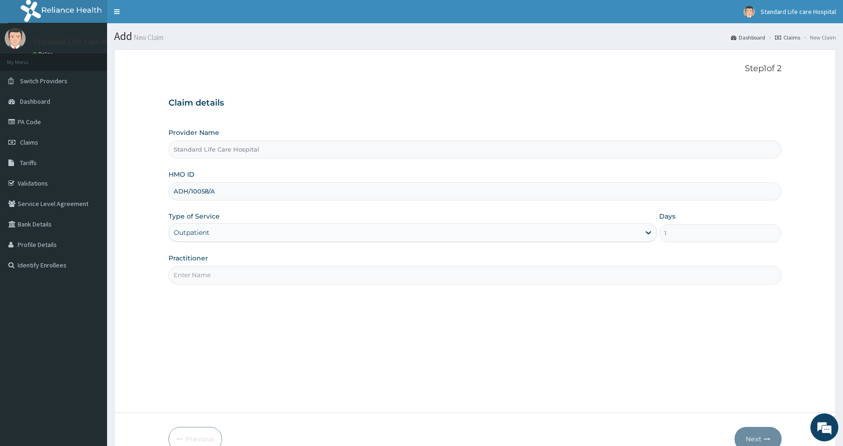
click at [575, 278] on input "Practitioner" at bounding box center [475, 275] width 613 height 18
type input "[PERSON_NAME]"
drag, startPoint x: 751, startPoint y: 438, endPoint x: 751, endPoint y: 433, distance: 5.1
click at [751, 433] on button "Next" at bounding box center [758, 439] width 47 height 24
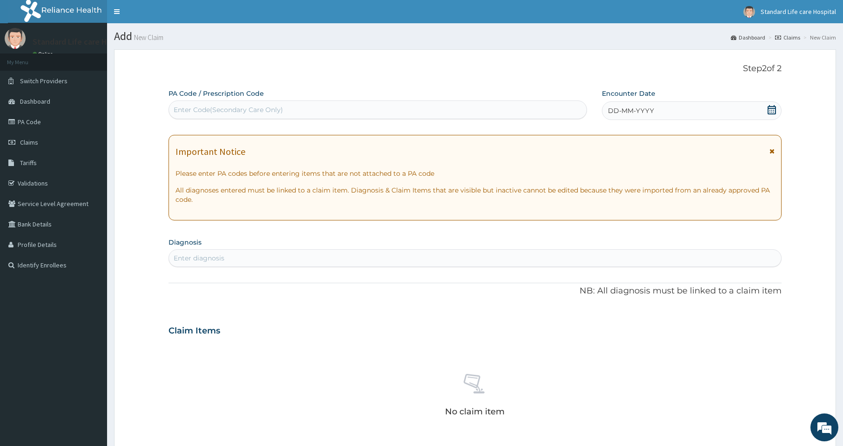
click at [772, 114] on icon at bounding box center [772, 109] width 8 height 9
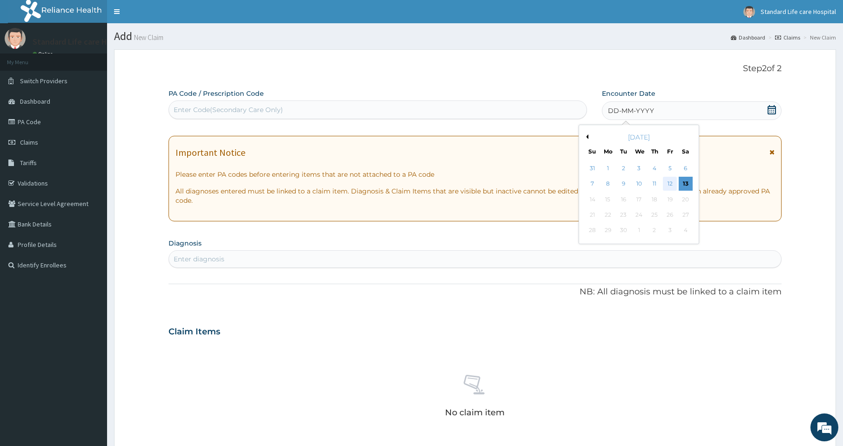
click at [672, 182] on div "12" at bounding box center [670, 184] width 14 height 14
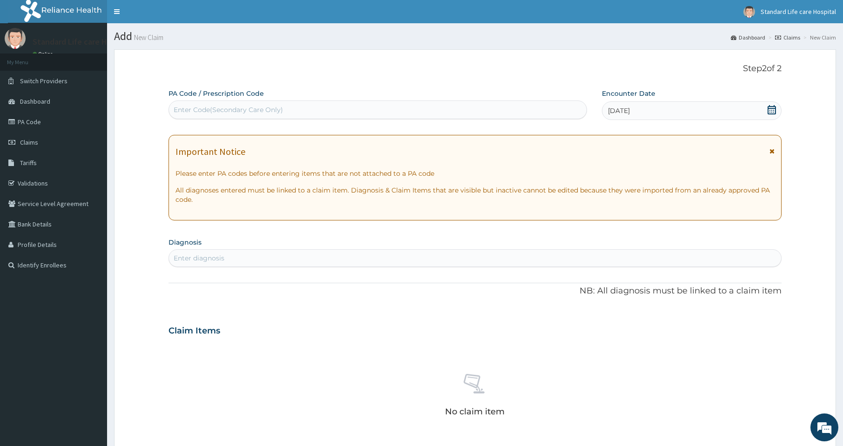
click at [186, 255] on div "Enter diagnosis" at bounding box center [199, 258] width 51 height 9
type input "ear"
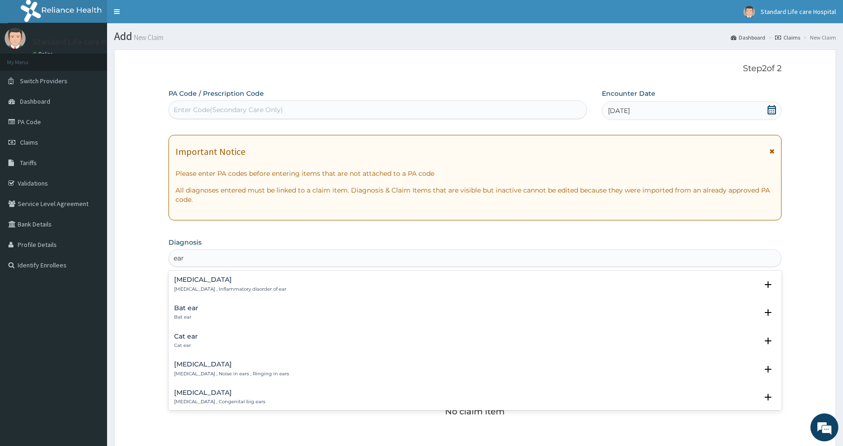
drag, startPoint x: 193, startPoint y: 282, endPoint x: 196, endPoint y: 270, distance: 12.5
click at [196, 270] on div "PA Code / Prescription Code Enter Code(Secondary Care Only) Encounter Date 12-0…" at bounding box center [475, 330] width 613 height 482
drag, startPoint x: 209, startPoint y: 275, endPoint x: 212, endPoint y: 293, distance: 18.8
click at [212, 290] on div "Otitis Otitis , Inflammatory disorder of ear Select Status Query Query covers s…" at bounding box center [475, 287] width 613 height 28
click at [185, 299] on div "Otitis Otitis , Inflammatory disorder of ear Select Status Query Query covers s…" at bounding box center [475, 287] width 613 height 28
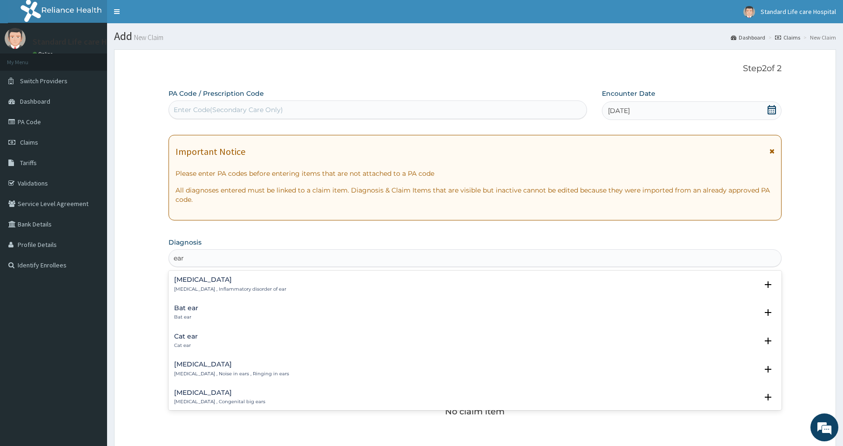
click at [183, 288] on p "Otitis , Inflammatory disorder of ear" at bounding box center [230, 289] width 112 height 7
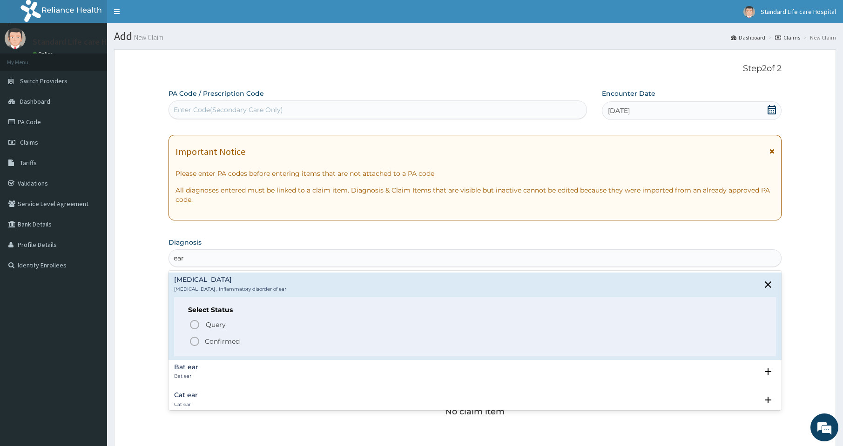
click at [192, 342] on icon "status option filled" at bounding box center [194, 341] width 11 height 11
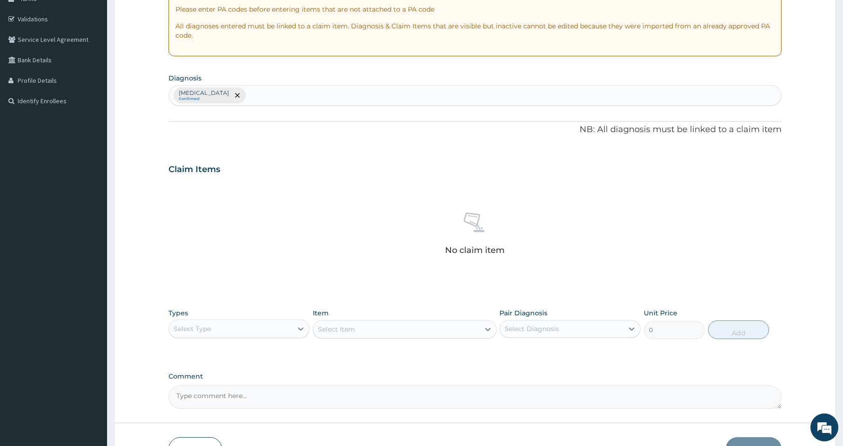
scroll to position [171, 0]
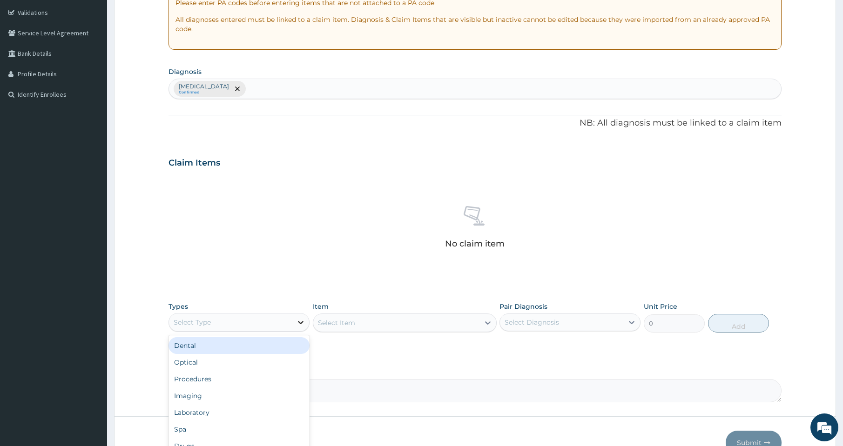
click at [297, 321] on icon at bounding box center [300, 322] width 9 height 9
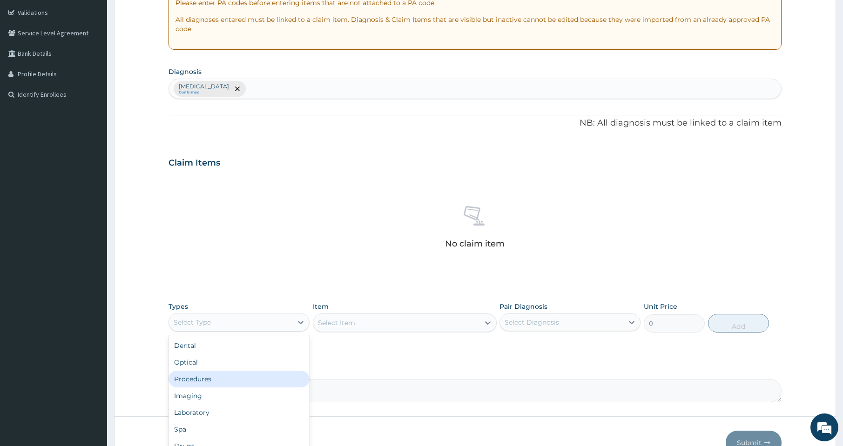
drag, startPoint x: 206, startPoint y: 381, endPoint x: 215, endPoint y: 371, distance: 12.8
click at [210, 375] on div "Procedures" at bounding box center [239, 379] width 141 height 17
click at [488, 319] on icon at bounding box center [487, 322] width 9 height 9
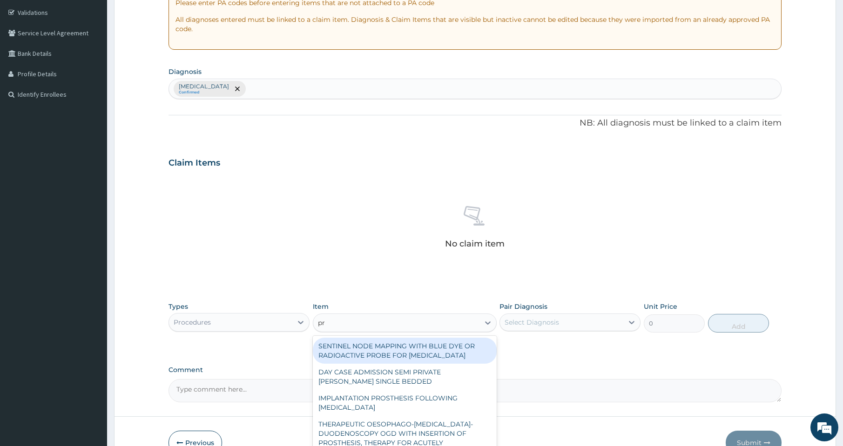
type input "pra"
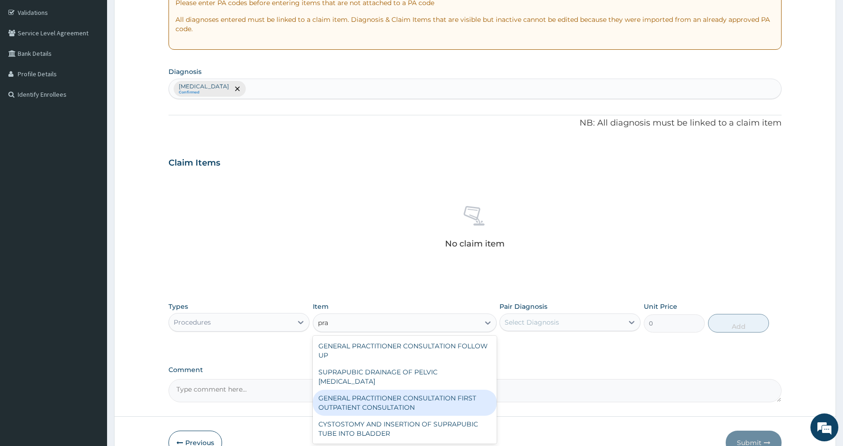
click at [410, 392] on div "GENERAL PRACTITIONER CONSULTATION FIRST OUTPATIENT CONSULTATION" at bounding box center [405, 403] width 184 height 26
type input "3000"
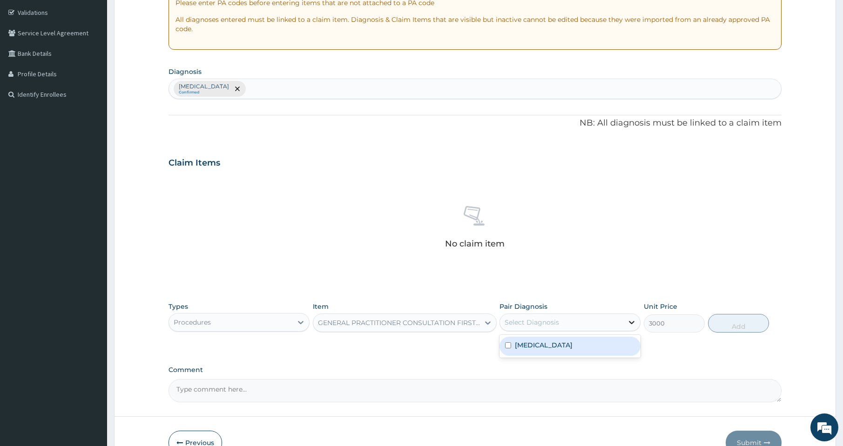
click at [634, 320] on icon at bounding box center [631, 322] width 9 height 9
click at [597, 349] on div "Otitis" at bounding box center [570, 346] width 141 height 19
checkbox input "true"
click at [719, 320] on button "Add" at bounding box center [738, 323] width 61 height 19
type input "0"
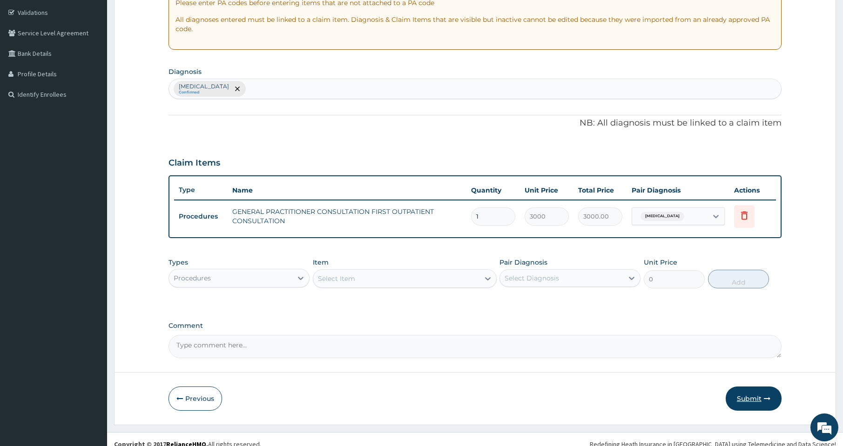
click at [754, 405] on button "Submit" at bounding box center [754, 399] width 56 height 24
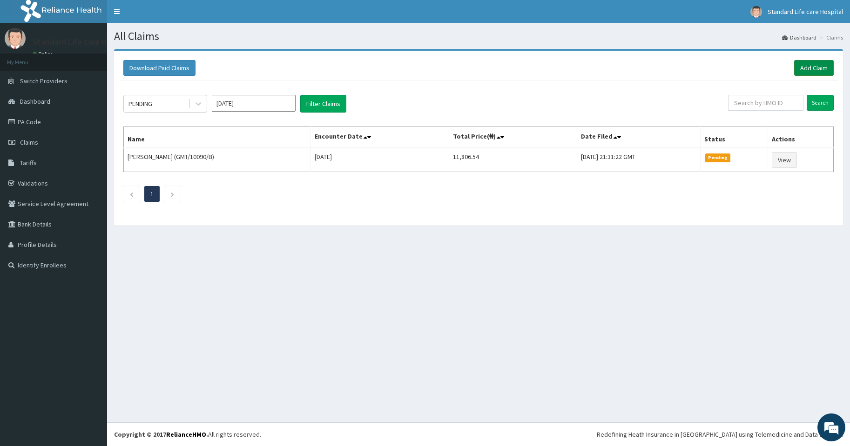
click at [813, 64] on link "Add Claim" at bounding box center [814, 68] width 40 height 16
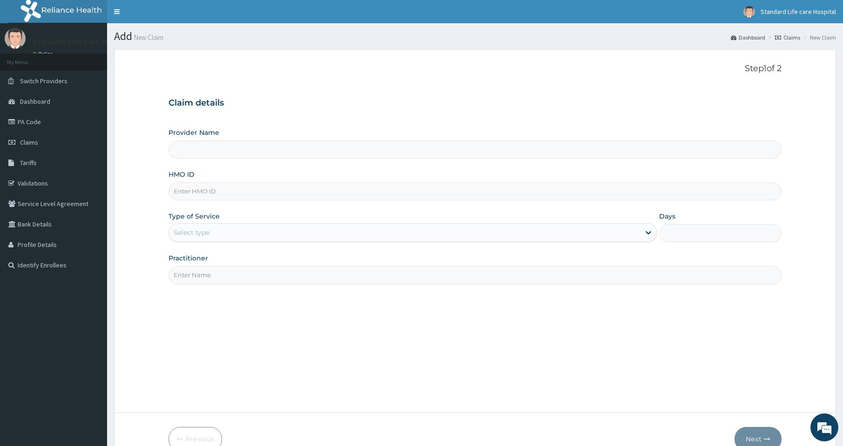
type input "Standard Life Care Hospital"
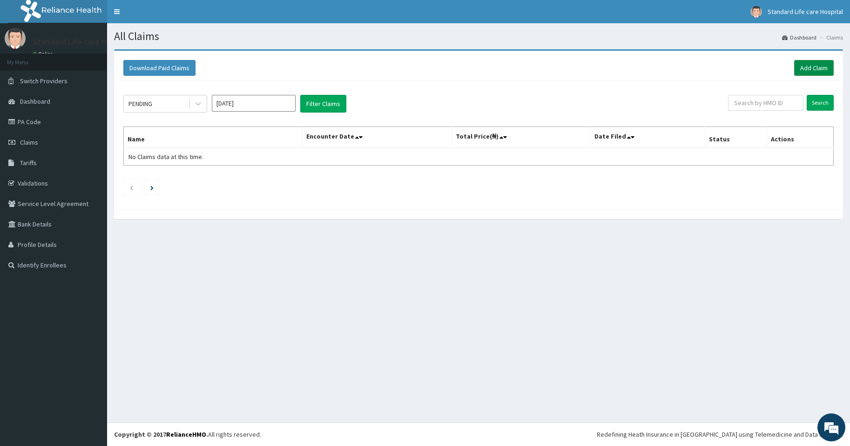
click at [807, 64] on link "Add Claim" at bounding box center [814, 68] width 40 height 16
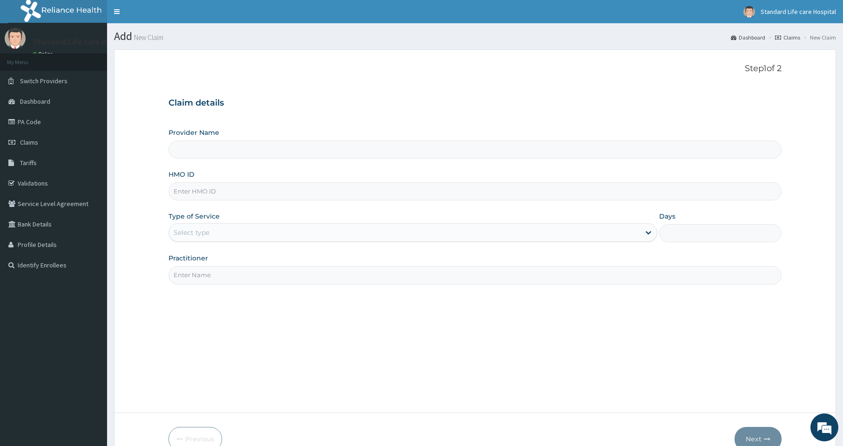
type input "Standard Life Care Hospital"
click at [206, 192] on input "HMO ID" at bounding box center [475, 191] width 613 height 18
type input "23088515/0"
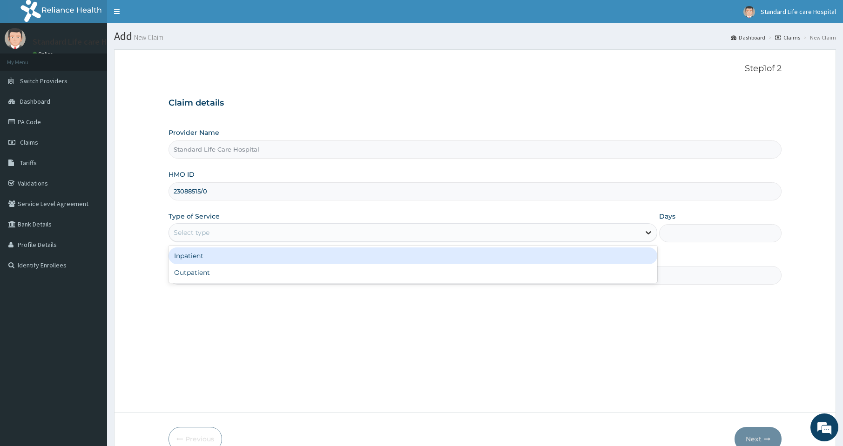
click at [648, 235] on icon at bounding box center [648, 232] width 9 height 9
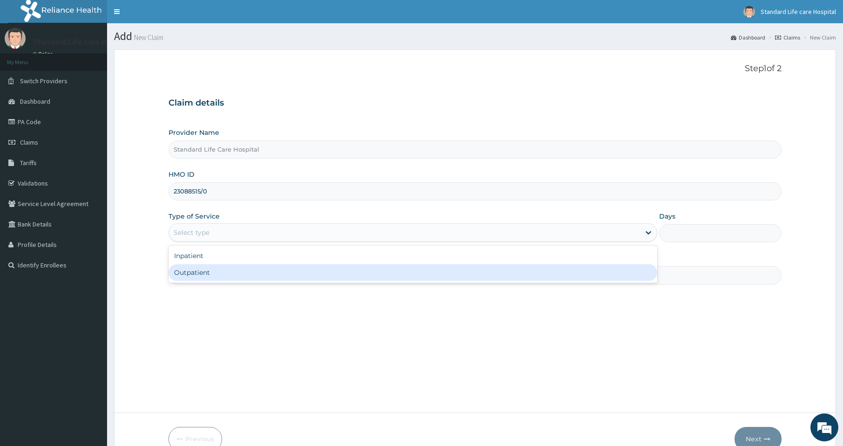
click at [614, 275] on div "Outpatient" at bounding box center [413, 272] width 489 height 17
type input "1"
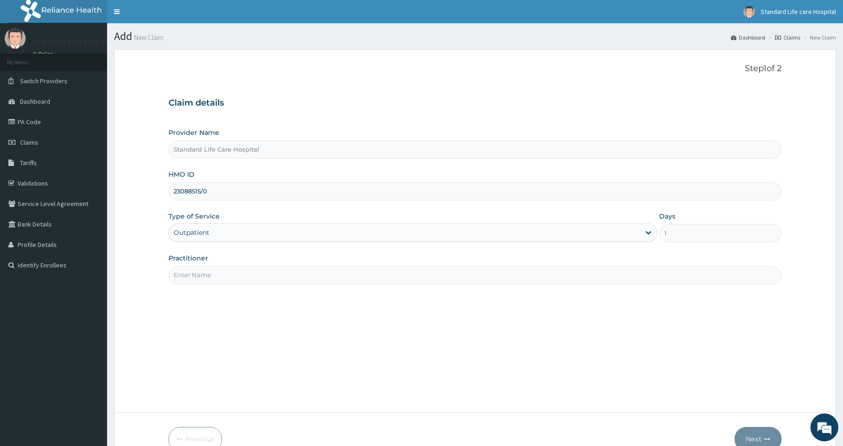
click at [236, 270] on input "Practitioner" at bounding box center [475, 275] width 613 height 18
type input "DR ADEDIRAN"
click at [757, 441] on button "Next" at bounding box center [758, 439] width 47 height 24
type input "23088515"
click at [14, 185] on icon at bounding box center [12, 183] width 9 height 7
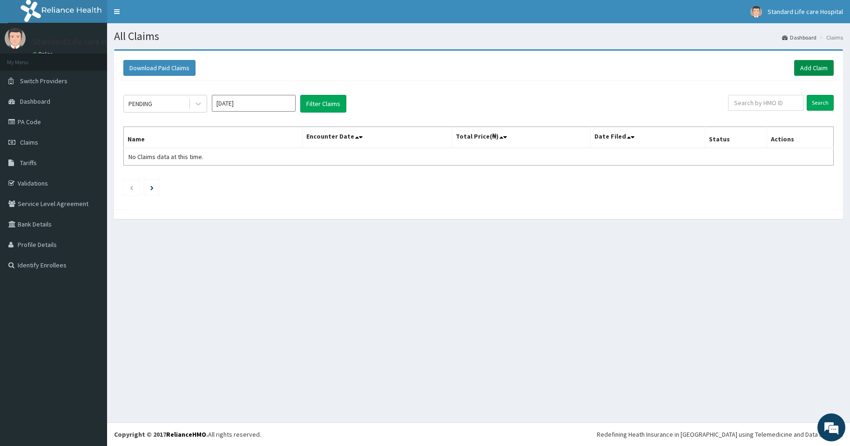
click at [816, 70] on link "Add Claim" at bounding box center [814, 68] width 40 height 16
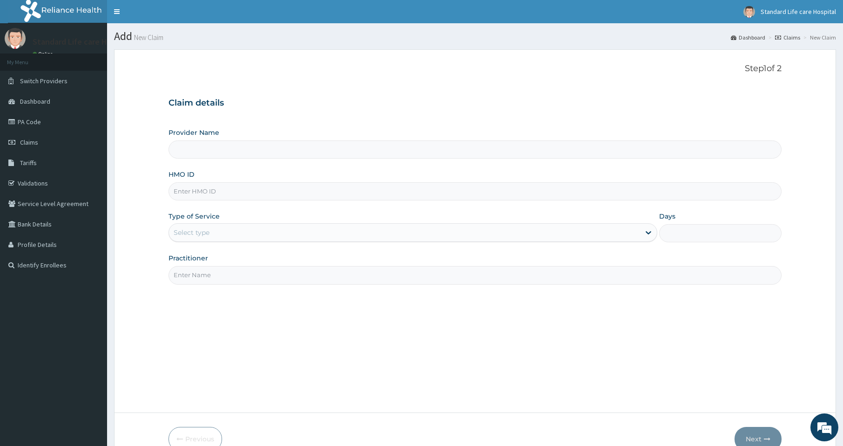
type input "Standard Life Care Hospital"
click at [578, 150] on input "Standard Life Care Hospital" at bounding box center [475, 150] width 613 height 18
click at [521, 199] on input "HMO ID" at bounding box center [475, 191] width 613 height 18
type input "ELAC-CQ/184148"
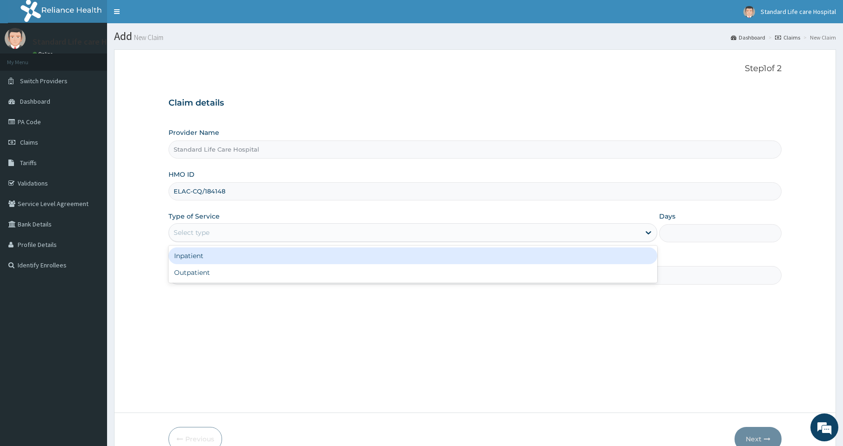
click at [174, 230] on div "Select type" at bounding box center [192, 232] width 36 height 9
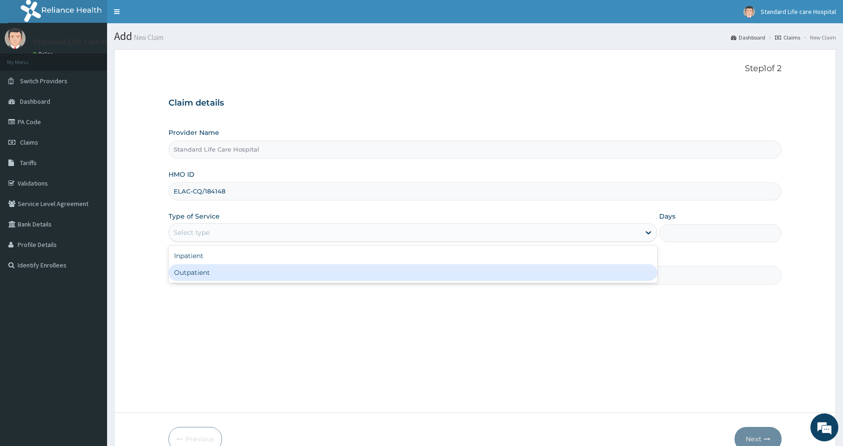
click at [204, 275] on div "Outpatient" at bounding box center [413, 272] width 489 height 17
type input "1"
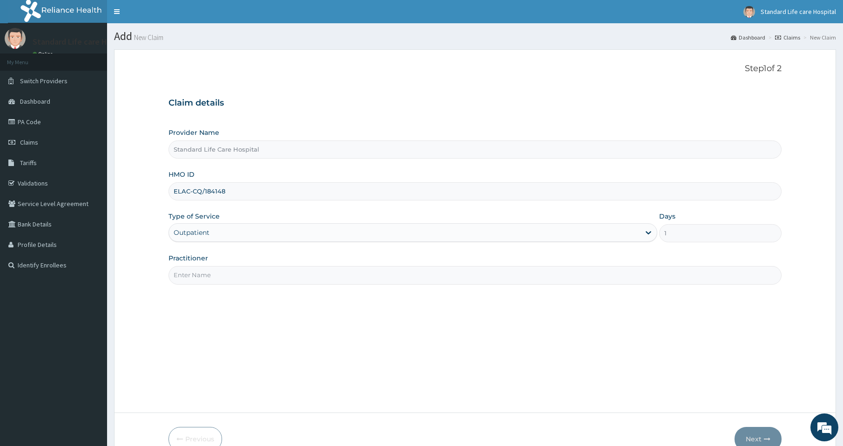
click at [261, 278] on input "Practitioner" at bounding box center [475, 275] width 613 height 18
type input "[PERSON_NAME]"
drag, startPoint x: 763, startPoint y: 443, endPoint x: 758, endPoint y: 445, distance: 4.9
click at [758, 445] on button "Next" at bounding box center [758, 439] width 47 height 24
drag, startPoint x: 204, startPoint y: 203, endPoint x: 211, endPoint y: 195, distance: 11.2
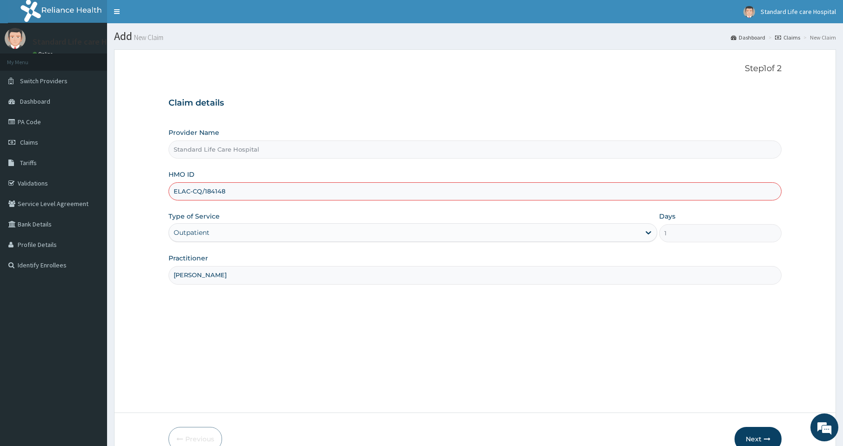
click at [216, 196] on input "ELAC-CQ/184148" at bounding box center [475, 191] width 613 height 18
drag, startPoint x: 224, startPoint y: 221, endPoint x: 171, endPoint y: 180, distance: 67.0
click at [212, 210] on div "Provider Name Standard Life Care Hospital HMO ID ELAC-CQ/184148 Type of Service…" at bounding box center [475, 206] width 613 height 156
drag, startPoint x: 174, startPoint y: 187, endPoint x: 248, endPoint y: 199, distance: 75.0
click at [251, 196] on input "ELAC-CQ/184148" at bounding box center [475, 191] width 613 height 18
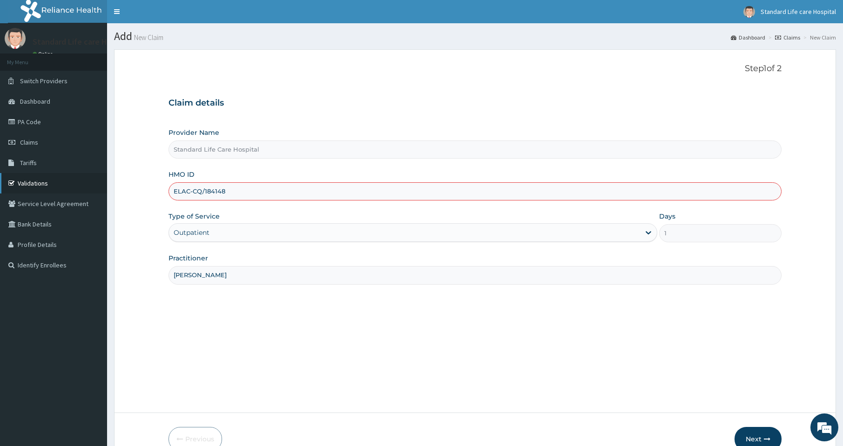
click at [47, 180] on link "Validations" at bounding box center [53, 183] width 107 height 20
